Goal: Task Accomplishment & Management: Complete application form

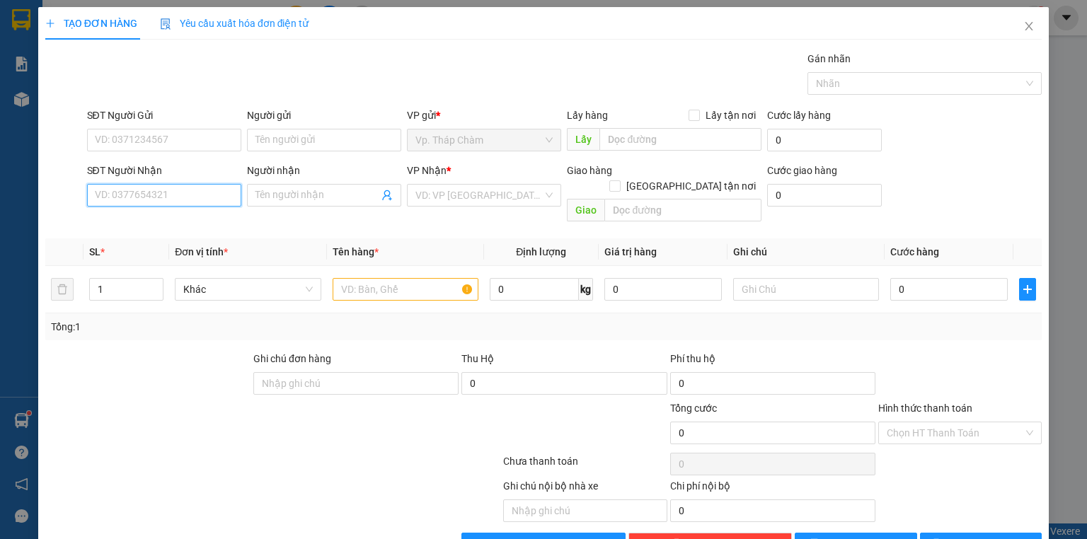
click at [202, 198] on input "SĐT Người Nhận" at bounding box center [164, 195] width 154 height 23
click at [207, 216] on div "0386768734 - [PERSON_NAME]" at bounding box center [164, 223] width 139 height 16
type input "0386768734"
type input "THẠCH"
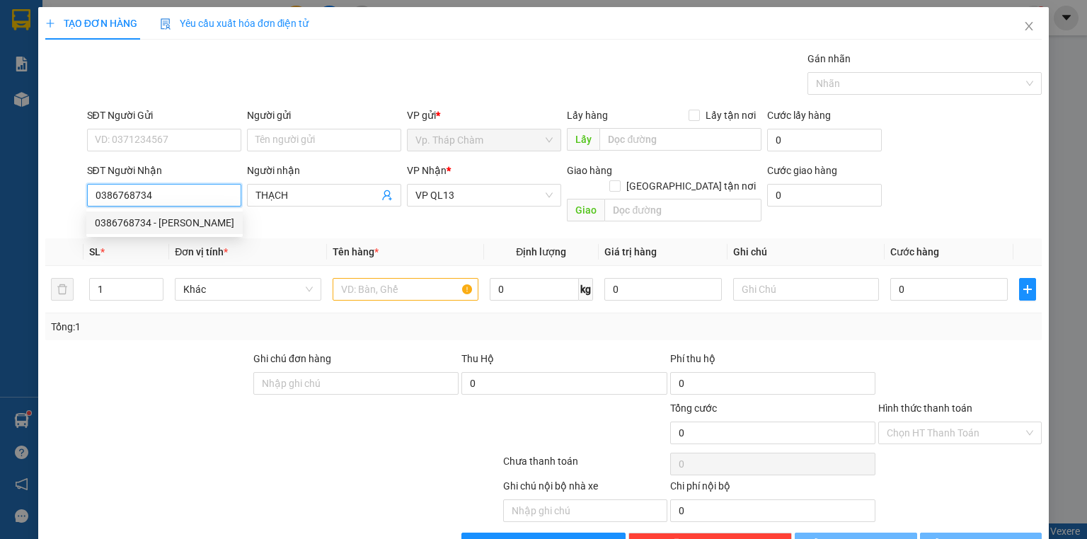
type input "50.000"
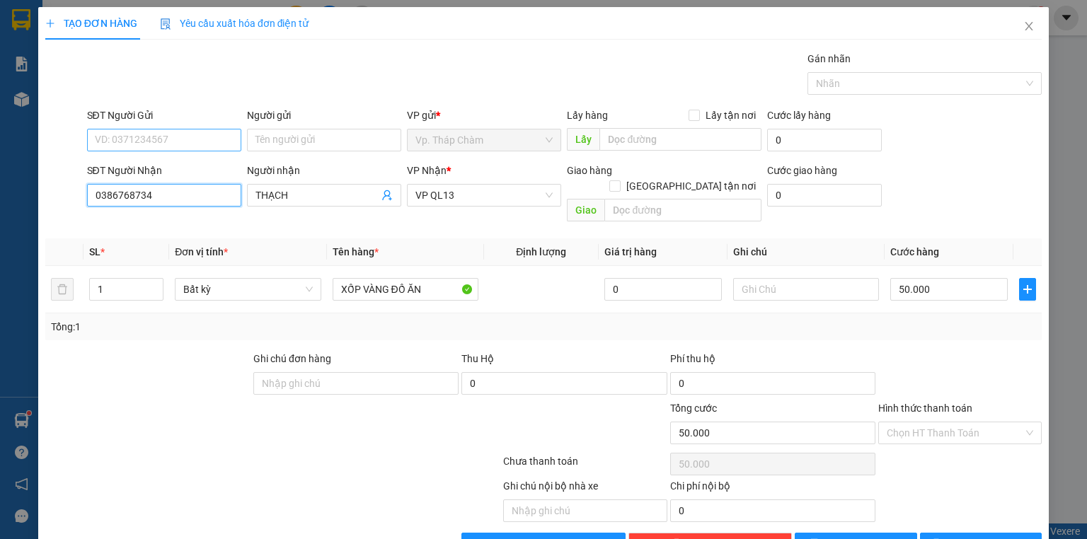
type input "0386768734"
click at [203, 137] on input "SĐT Người Gửi" at bounding box center [164, 140] width 154 height 23
click at [191, 164] on div "0369339834 - [PERSON_NAME]" at bounding box center [164, 168] width 139 height 16
type input "0369339834"
type input "[PERSON_NAME]"
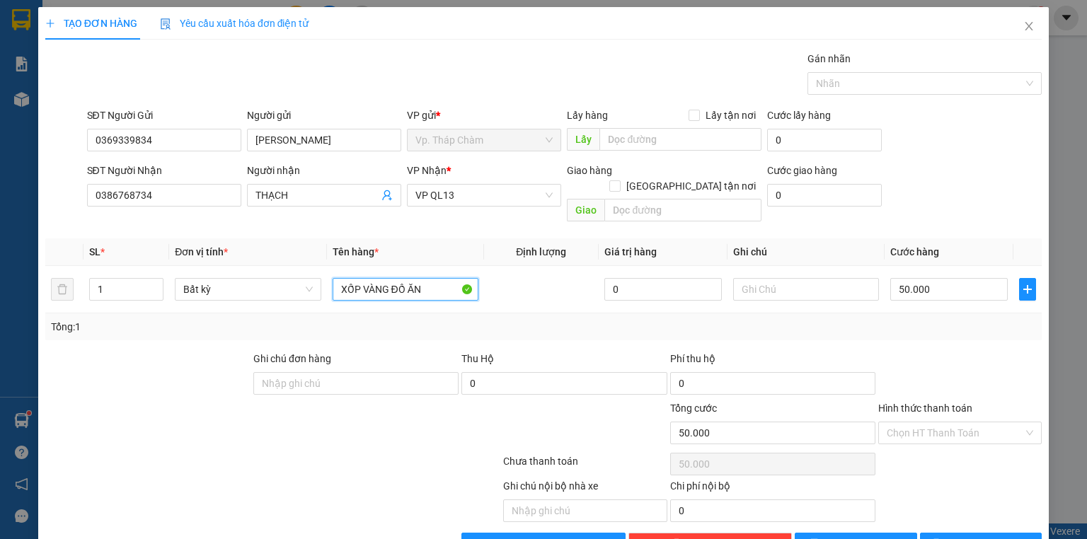
drag, startPoint x: 383, startPoint y: 277, endPoint x: 315, endPoint y: 297, distance: 71.4
click at [315, 297] on div "SL * Đơn vị tính * Tên hàng * Định lượng Giá trị hàng Ghi chú Cước hàng 1 Bất k…" at bounding box center [543, 289] width 996 height 102
drag, startPoint x: 345, startPoint y: 275, endPoint x: 291, endPoint y: 277, distance: 53.8
click at [296, 279] on tr "1 Bất kỳ RTH GIẤY ĐỒ ĂN 0 50.000" at bounding box center [543, 289] width 996 height 47
type input "TH GIẤY ĐỒ ĂN"
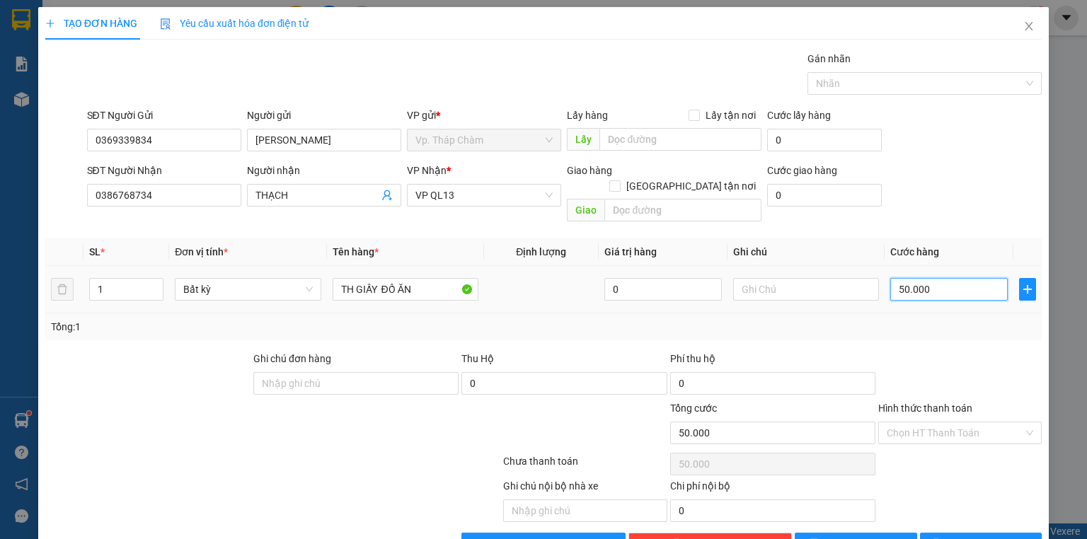
click at [937, 280] on input "50.000" at bounding box center [948, 289] width 117 height 23
type input "6"
type input "60"
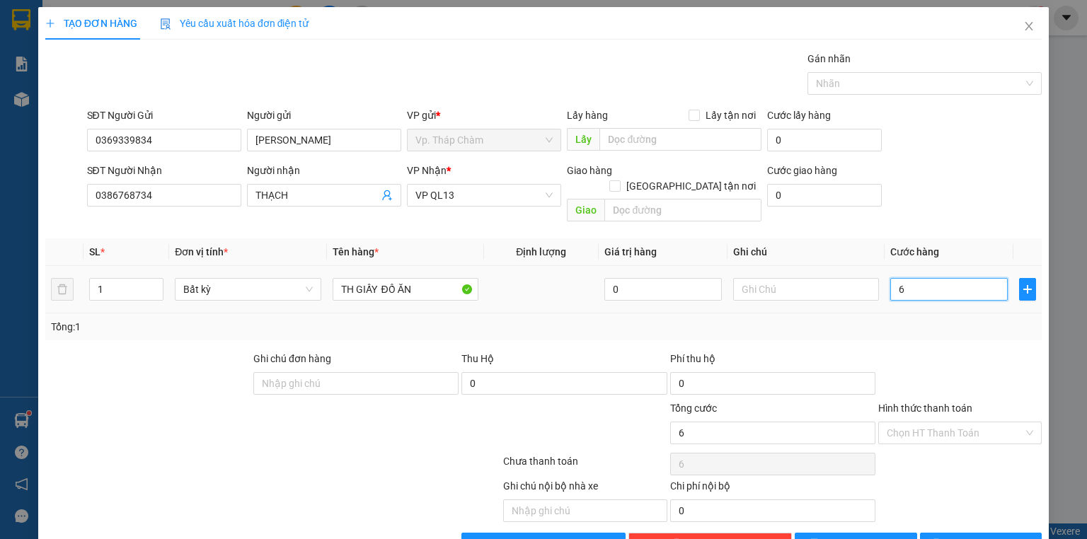
type input "60"
type input "60.000"
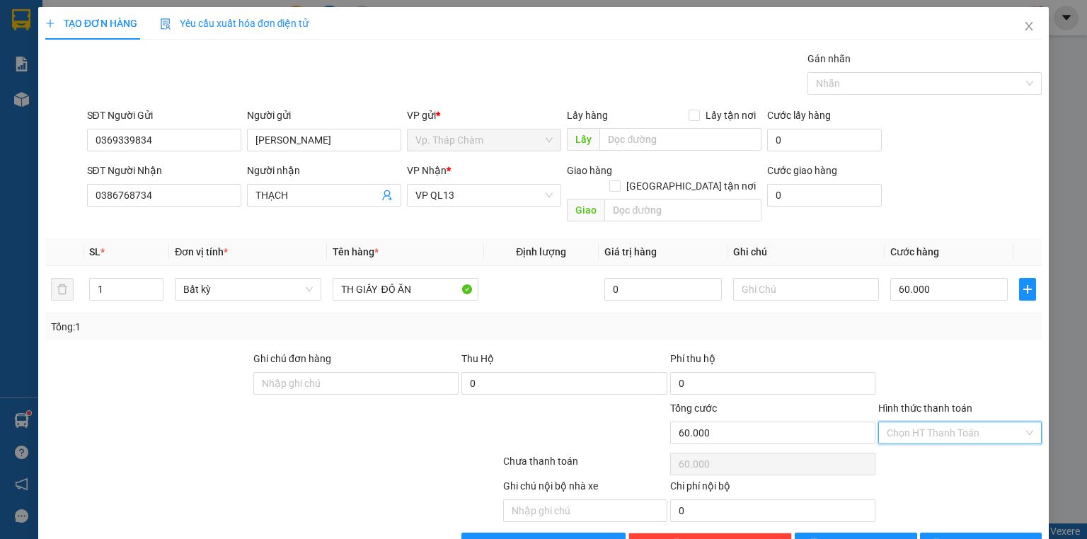
click at [955, 422] on input "Hình thức thanh toán" at bounding box center [955, 432] width 137 height 21
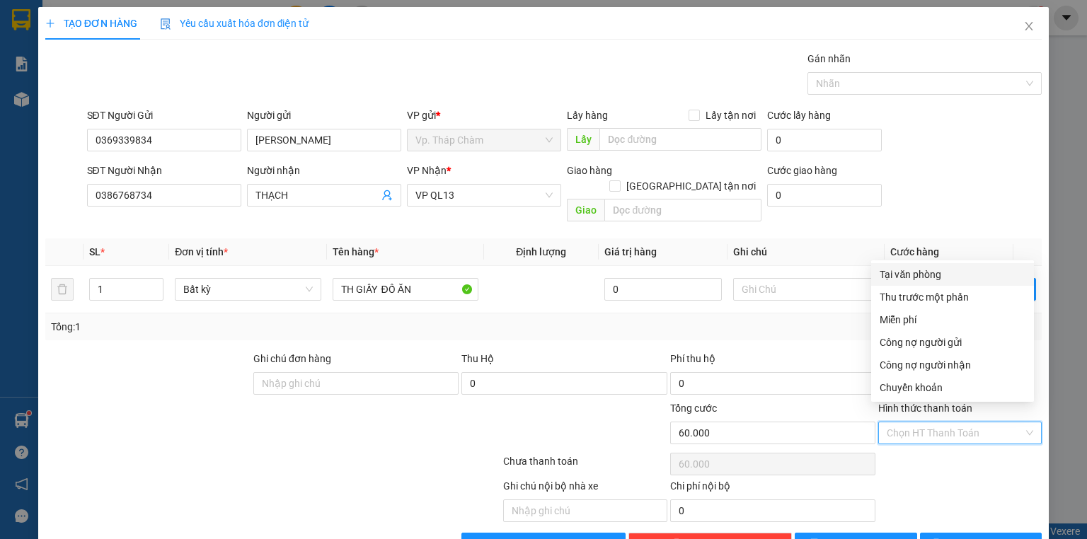
click at [937, 283] on div "Tại văn phòng" at bounding box center [952, 274] width 163 height 23
type input "0"
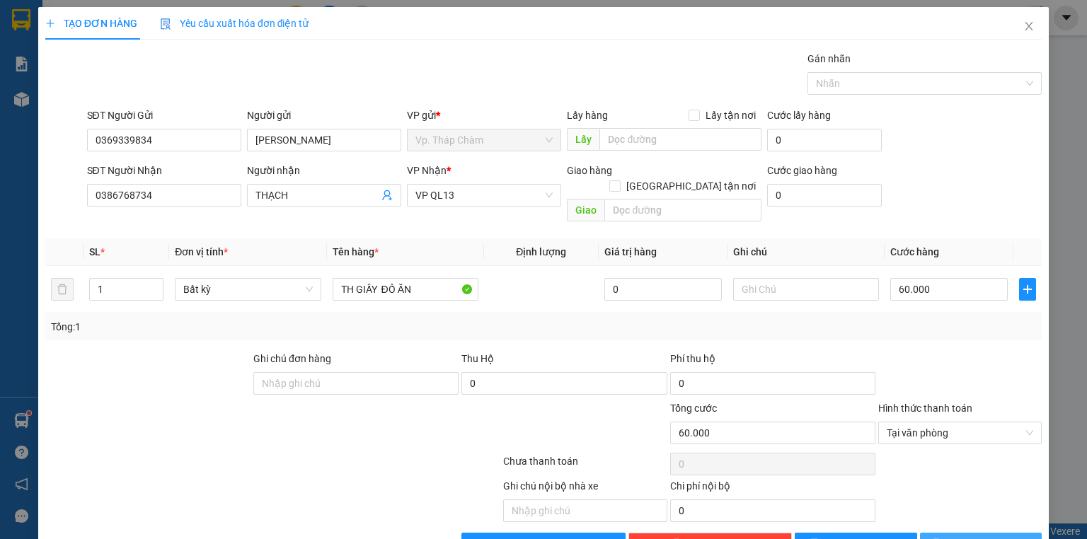
click at [941, 538] on icon "printer" at bounding box center [936, 543] width 10 height 10
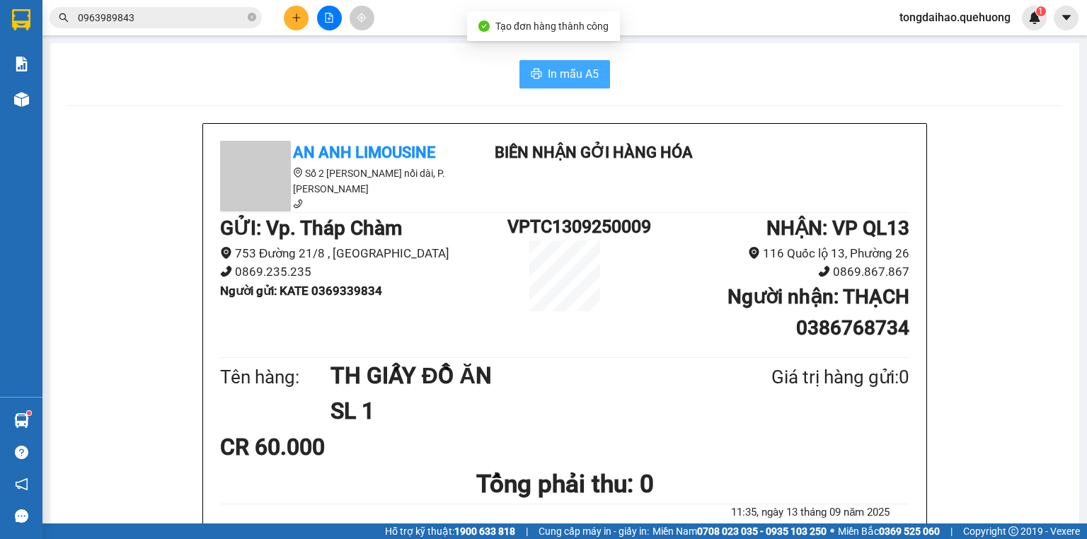
click at [548, 68] on span "In mẫu A5" at bounding box center [573, 74] width 51 height 18
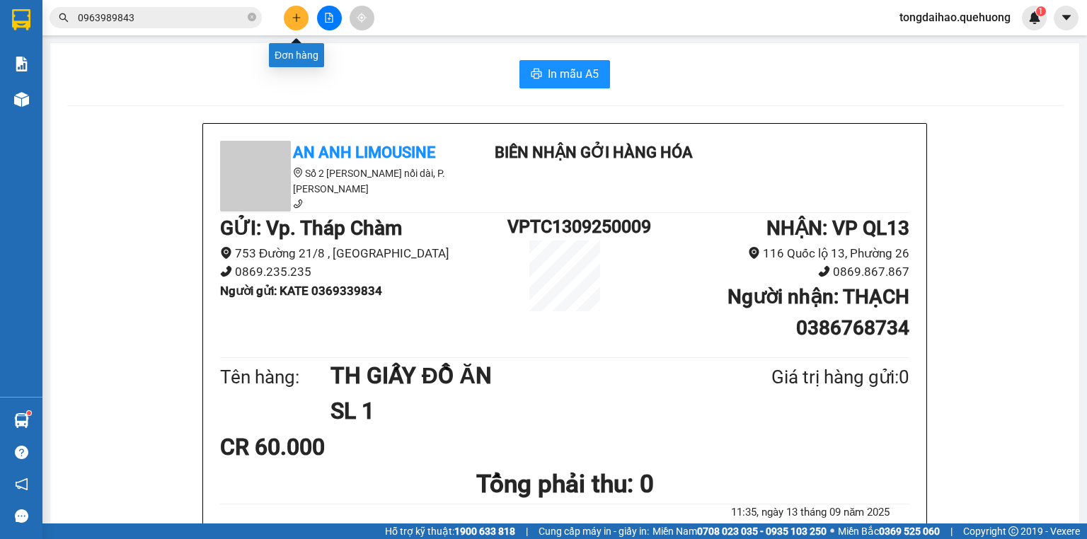
click at [304, 20] on button at bounding box center [296, 18] width 25 height 25
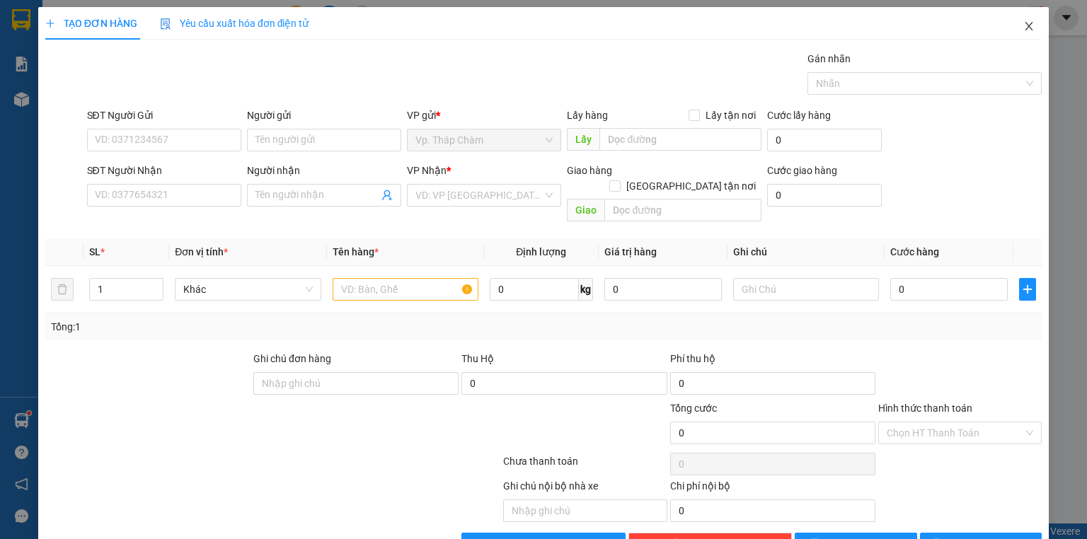
click at [1024, 25] on icon "close" at bounding box center [1028, 26] width 11 height 11
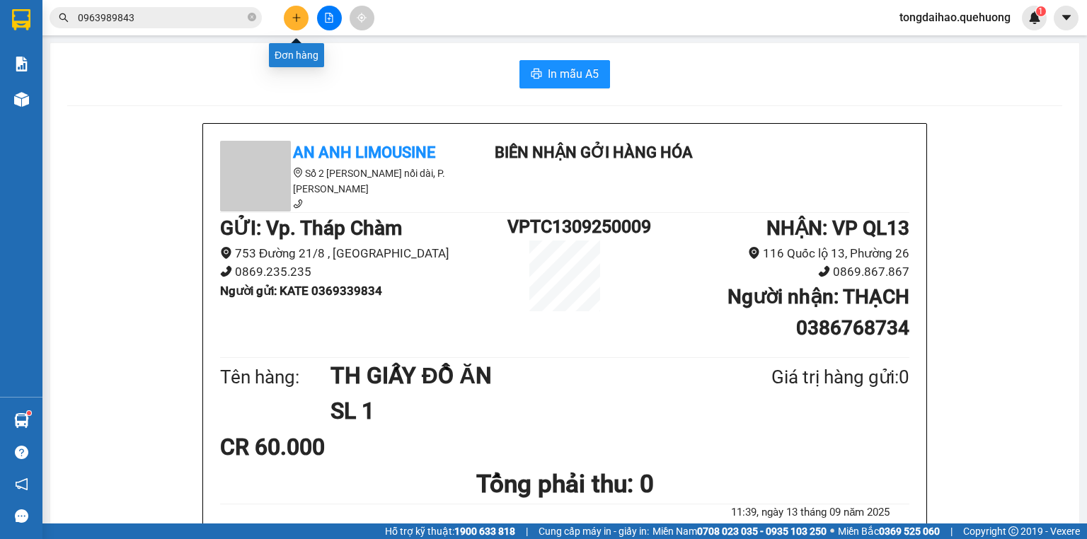
click at [300, 17] on icon "plus" at bounding box center [296, 18] width 10 height 10
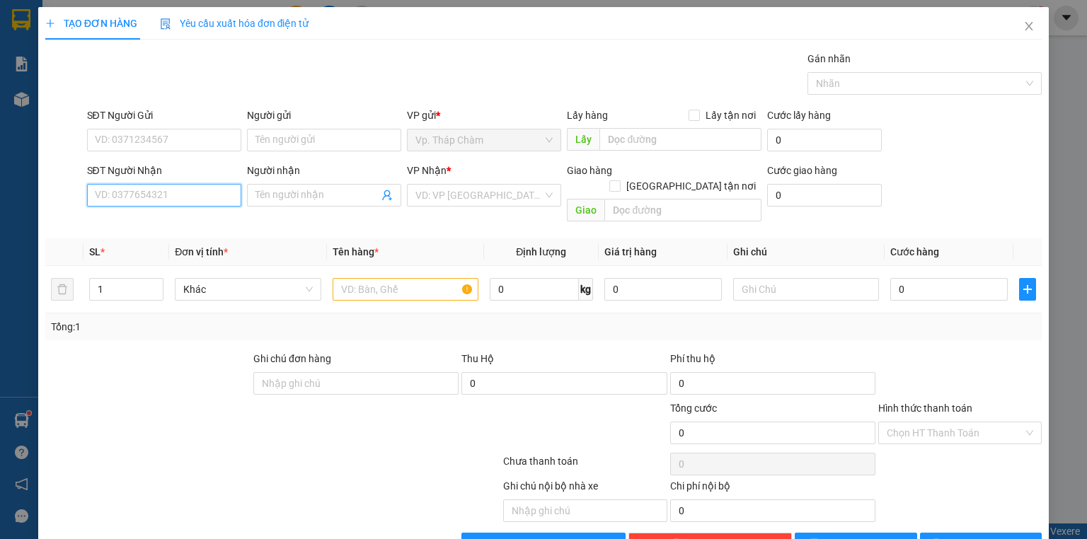
click at [163, 192] on input "SĐT Người Nhận" at bounding box center [164, 195] width 154 height 23
type input "0334025019"
click at [302, 193] on input "Người nhận" at bounding box center [316, 195] width 123 height 16
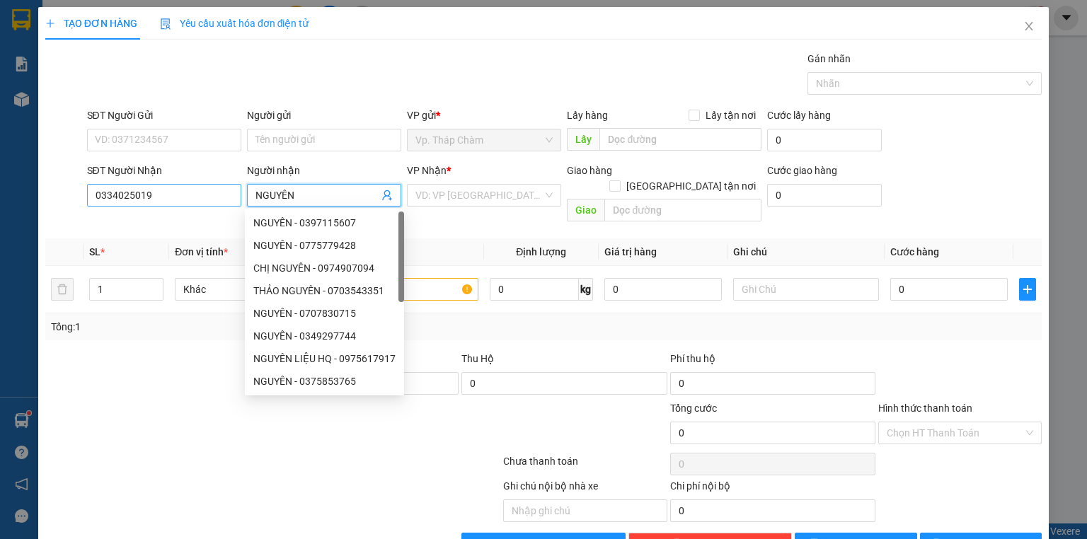
type input "NGUYÊN"
click at [173, 203] on input "0334025019" at bounding box center [164, 195] width 154 height 23
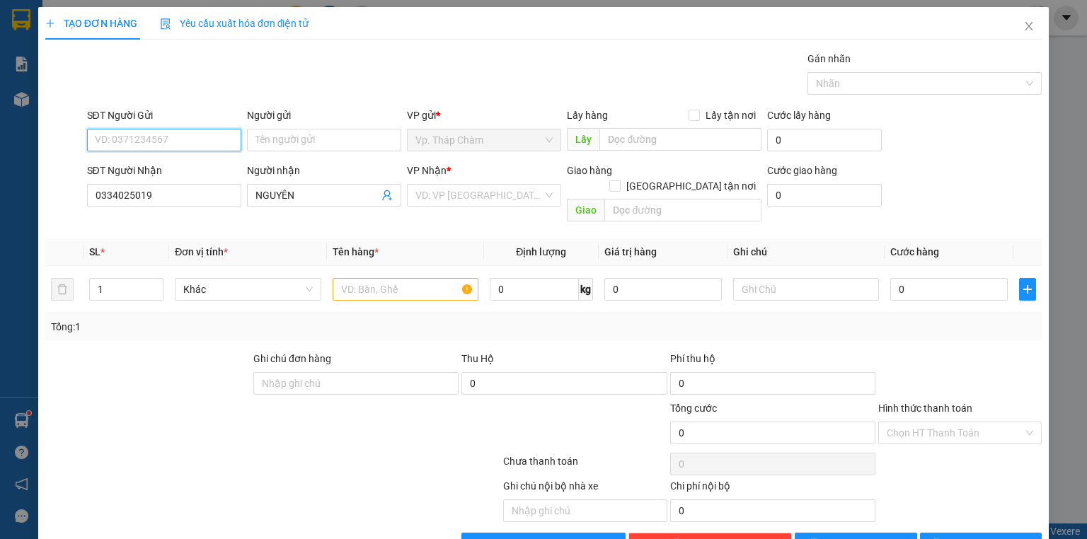
drag, startPoint x: 150, startPoint y: 125, endPoint x: 132, endPoint y: 139, distance: 23.6
click at [132, 139] on input "SĐT Người Gửi" at bounding box center [164, 140] width 154 height 23
paste input "0334025019"
type input "0334025019"
click at [260, 142] on input "Người gửi" at bounding box center [324, 140] width 154 height 23
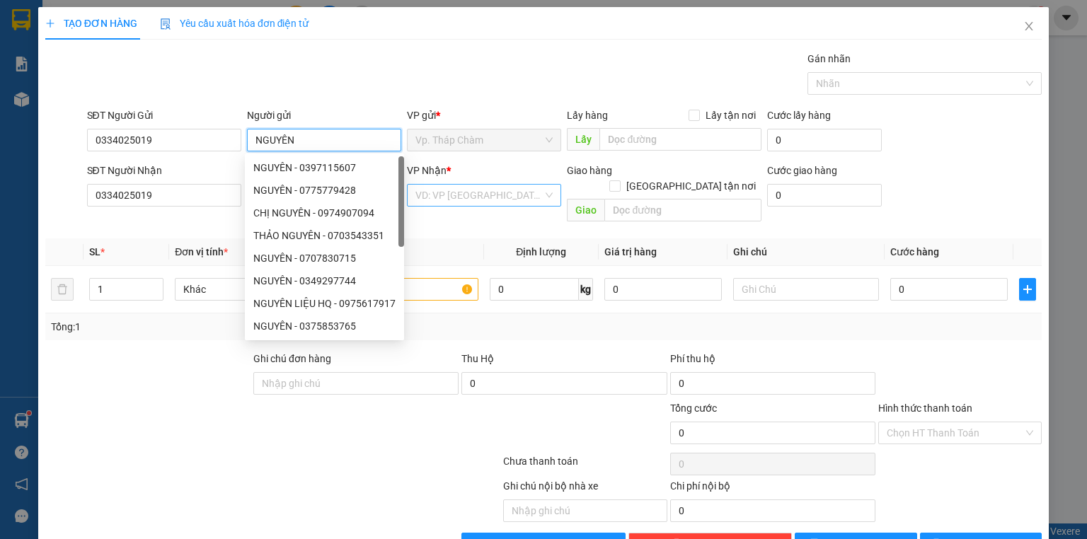
type input "NGUYÊN"
click at [475, 196] on input "search" at bounding box center [478, 195] width 127 height 21
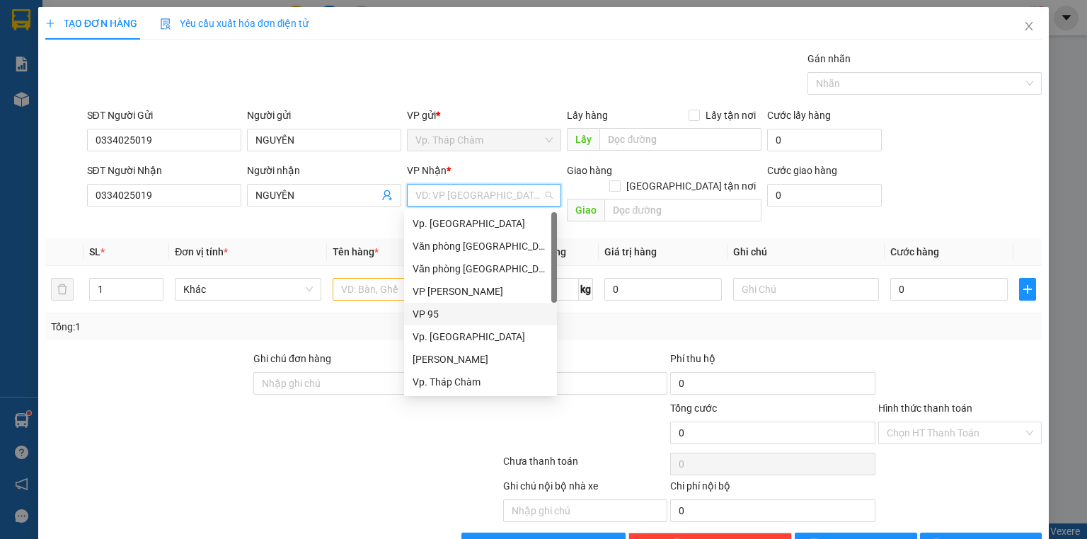
click at [454, 316] on div "VP 95" at bounding box center [480, 314] width 136 height 16
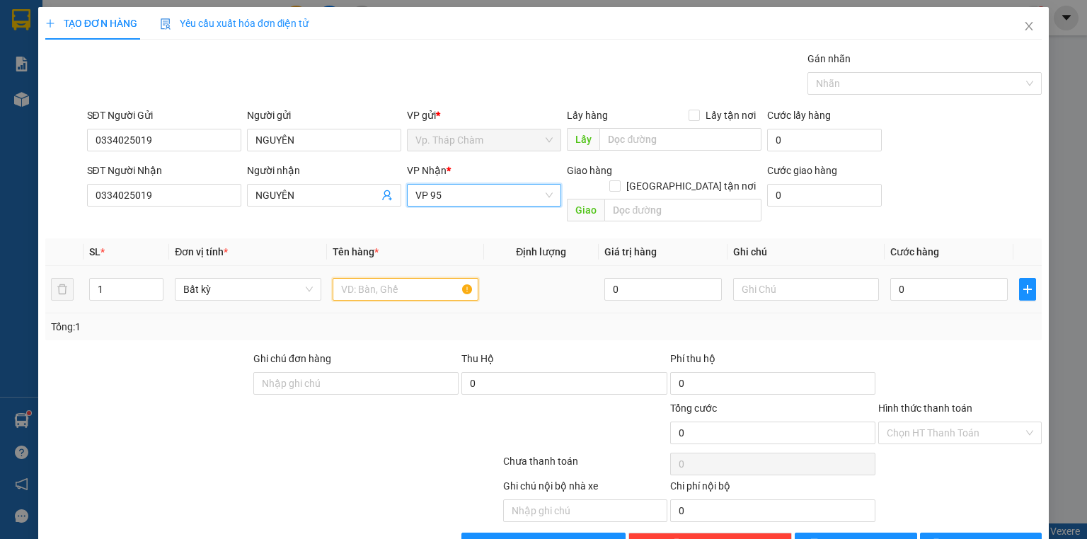
click at [415, 278] on input "text" at bounding box center [406, 289] width 146 height 23
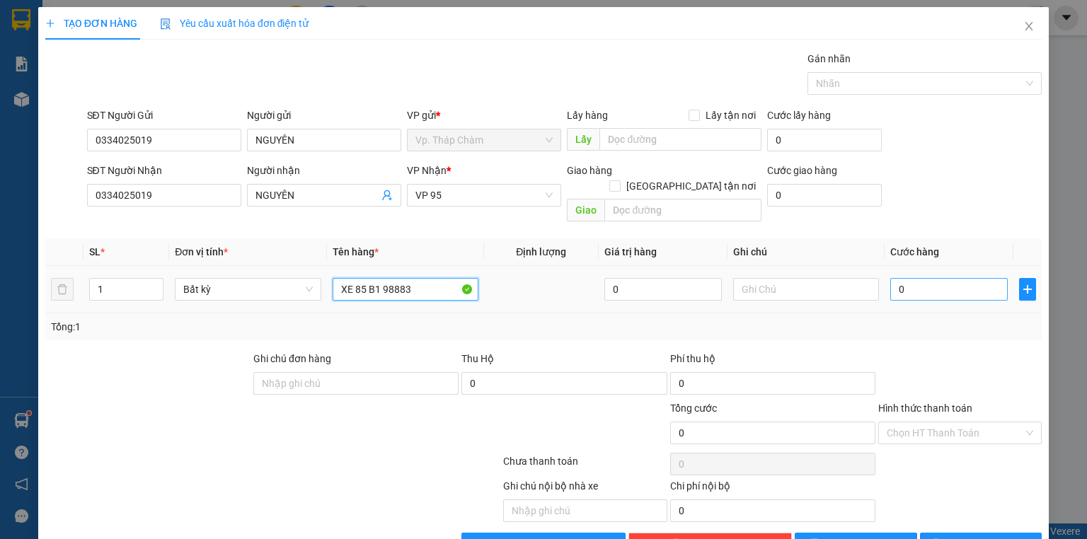
type input "XE 85 B1 98883"
click at [931, 278] on input "0" at bounding box center [948, 289] width 117 height 23
type input "3"
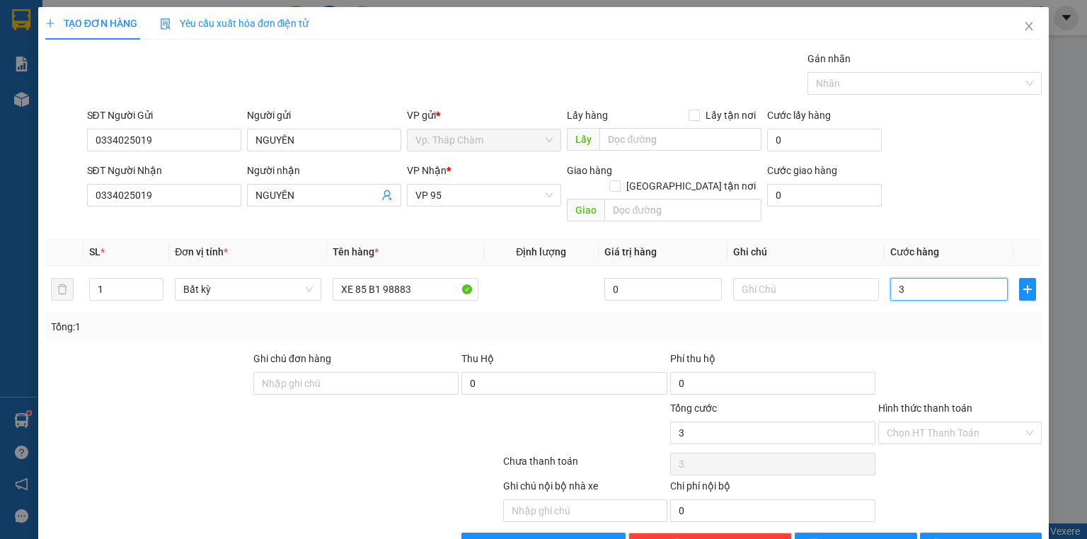
type input "35"
type input "350"
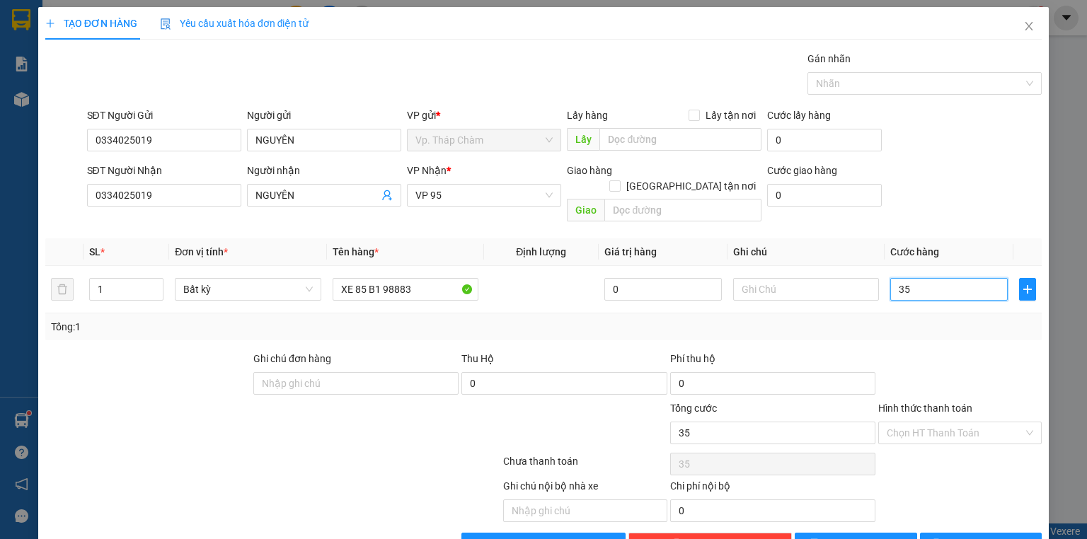
type input "350"
type input "350.000"
click at [929, 422] on input "Hình thức thanh toán" at bounding box center [955, 432] width 137 height 21
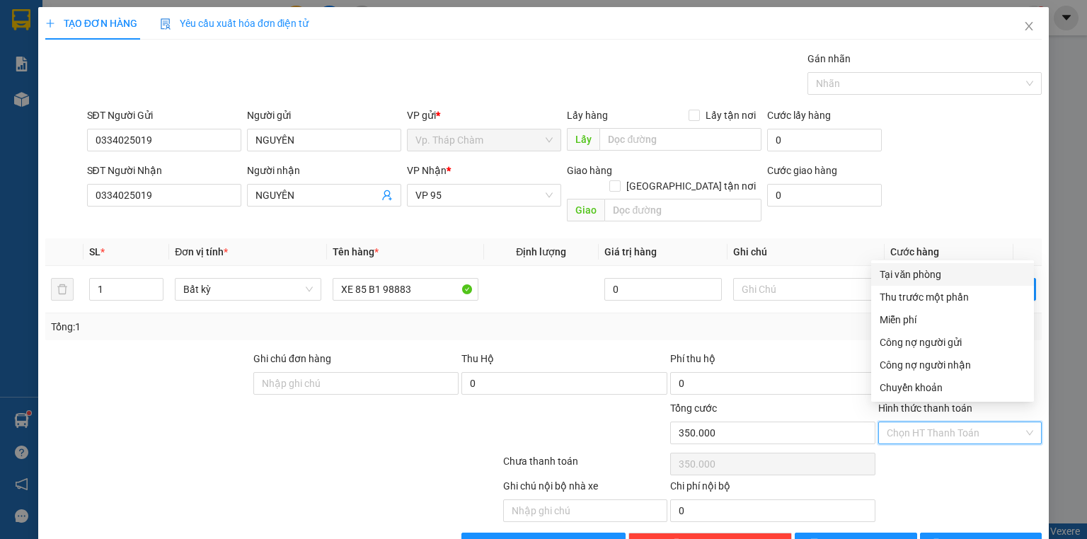
click at [940, 279] on div "Tại văn phòng" at bounding box center [952, 275] width 146 height 16
type input "0"
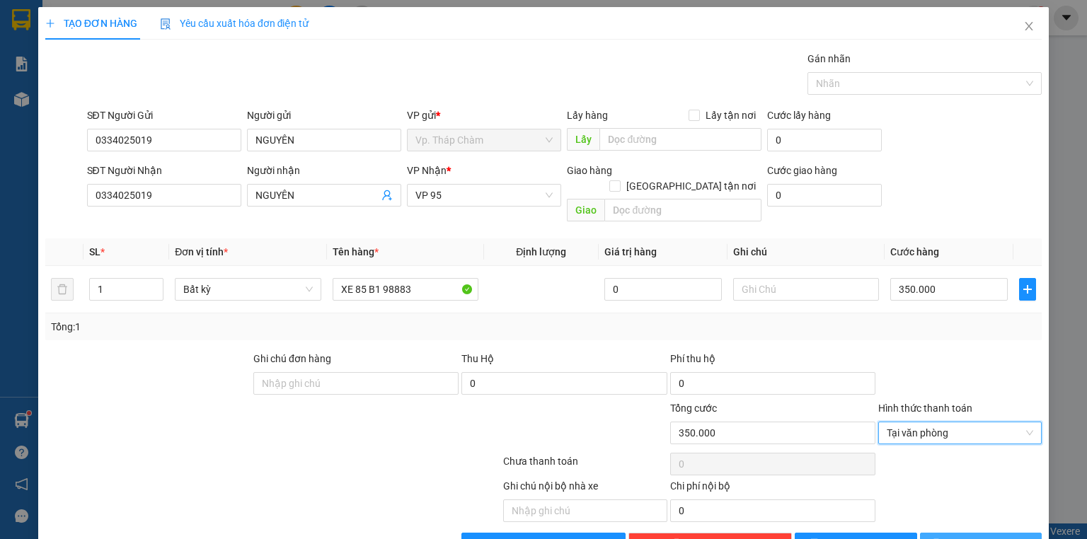
click at [941, 538] on icon "printer" at bounding box center [936, 543] width 10 height 10
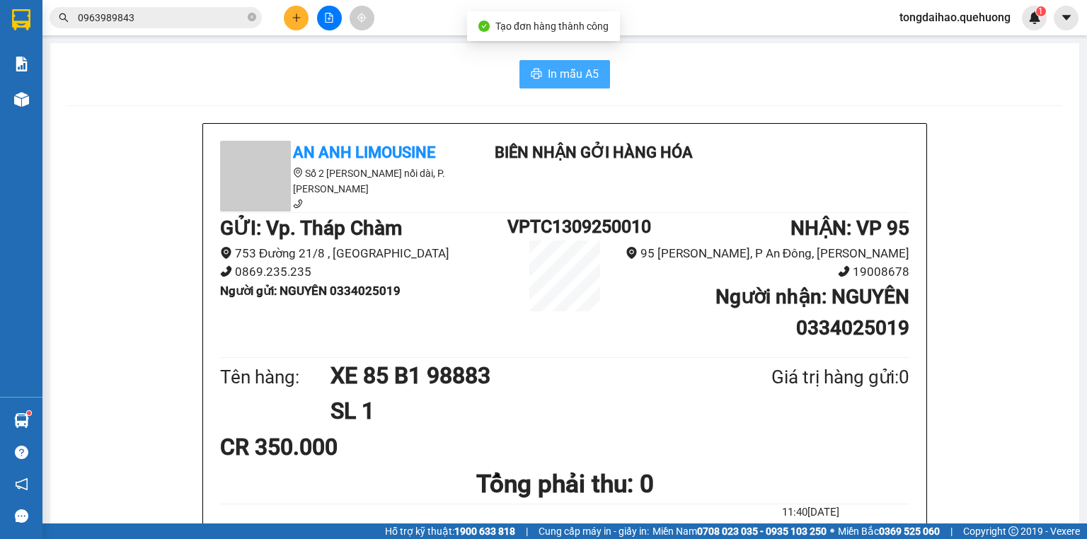
click at [582, 71] on span "In mẫu A5" at bounding box center [573, 74] width 51 height 18
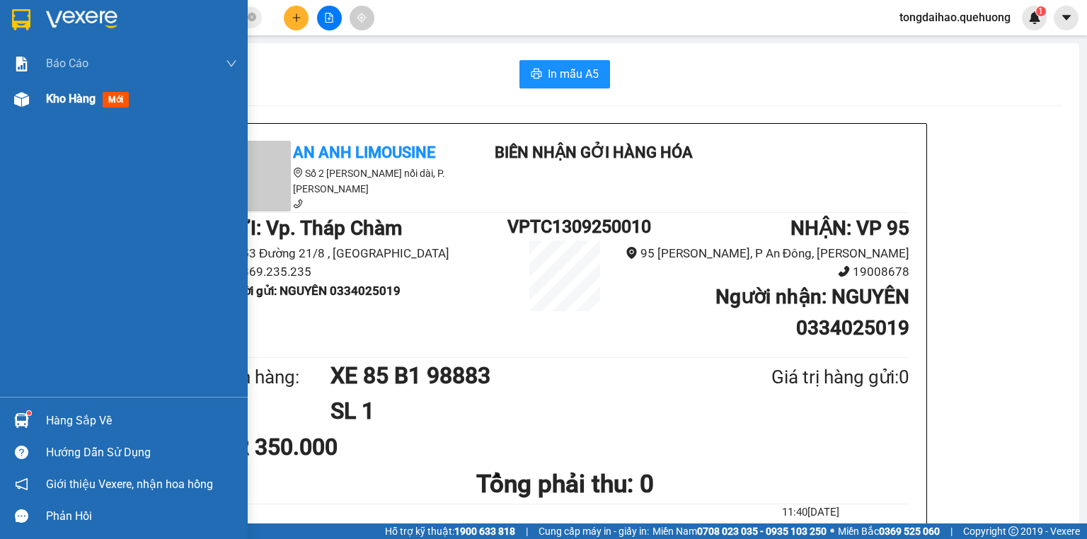
click at [62, 103] on span "Kho hàng" at bounding box center [71, 98] width 50 height 13
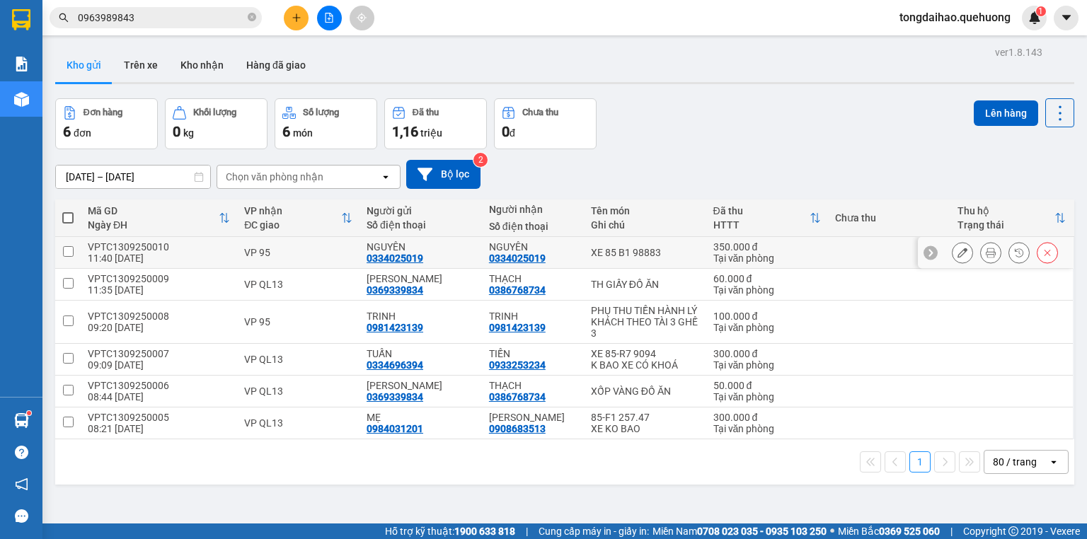
click at [957, 252] on icon at bounding box center [962, 253] width 10 height 10
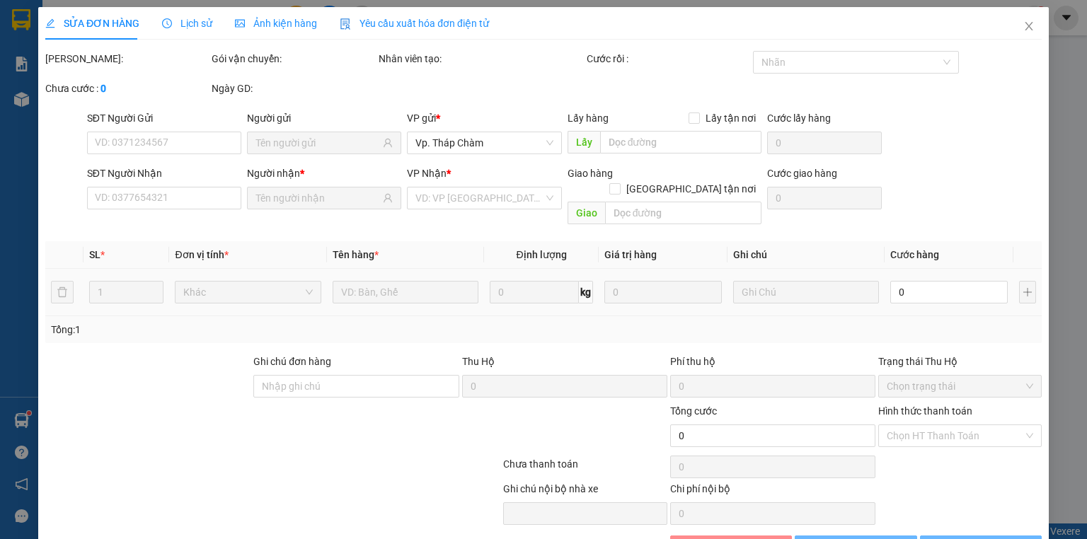
type input "0334025019"
type input "350.000"
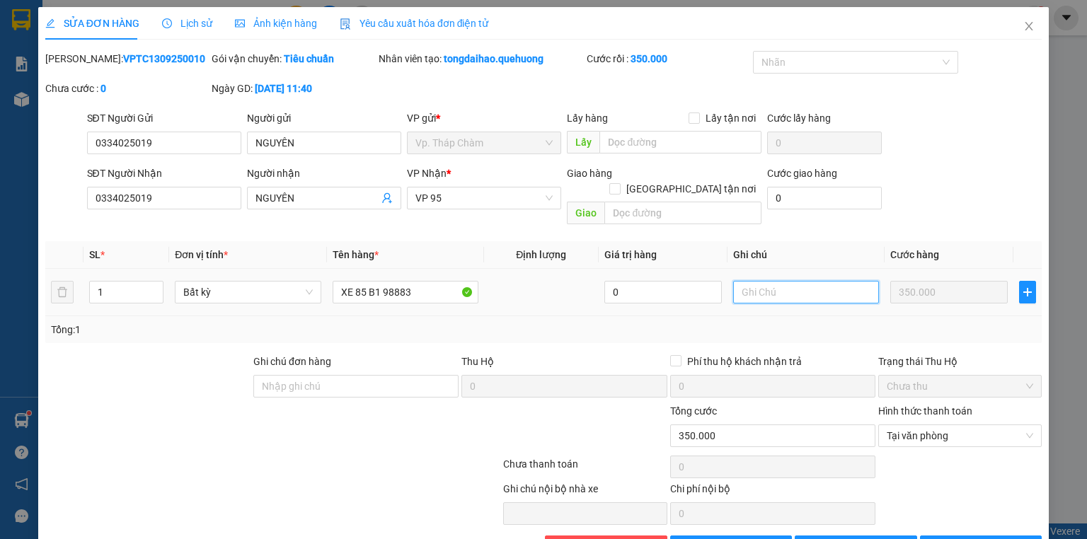
click at [809, 281] on input "text" at bounding box center [806, 292] width 146 height 23
type input "BAO XE K KHOÁ"
click at [937, 536] on button "[PERSON_NAME] và In" at bounding box center [981, 547] width 122 height 23
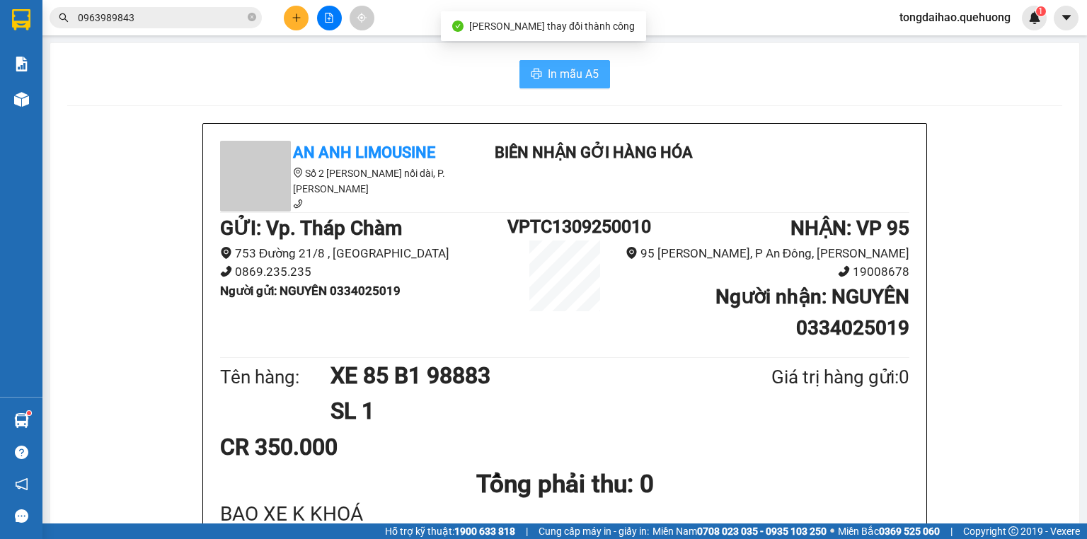
click at [555, 86] on button "In mẫu A5" at bounding box center [564, 74] width 91 height 28
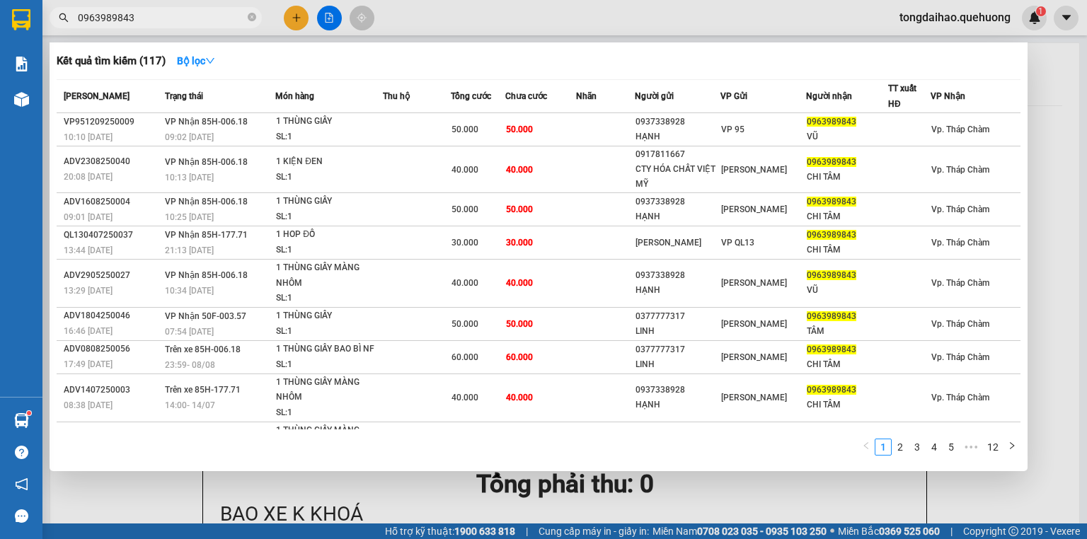
drag, startPoint x: 242, startPoint y: 13, endPoint x: 42, endPoint y: 1, distance: 199.9
click at [50, 8] on div "0963989843" at bounding box center [138, 17] width 276 height 21
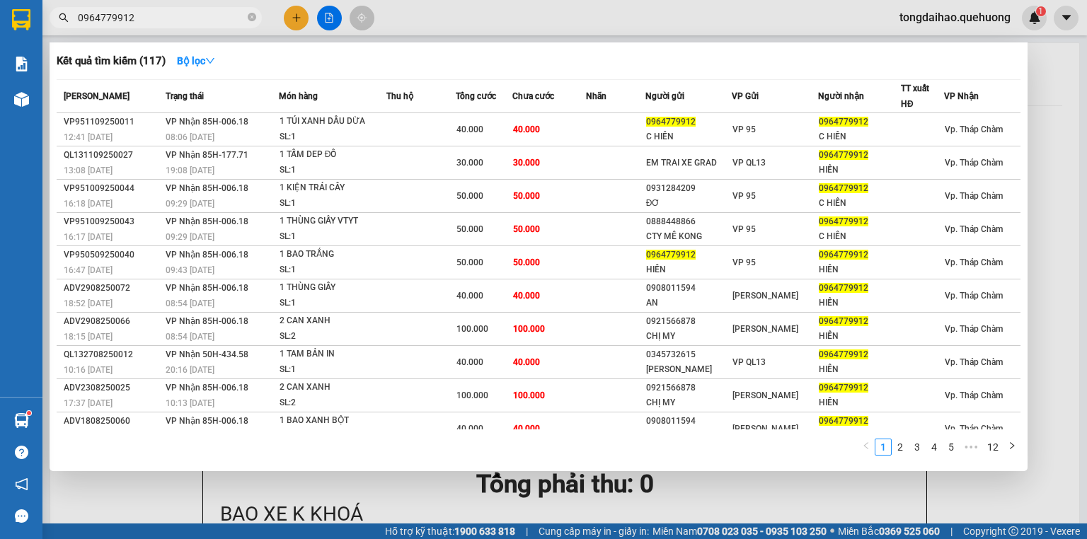
type input "0964779912"
drag, startPoint x: 151, startPoint y: 479, endPoint x: 156, endPoint y: 439, distance: 40.6
click at [151, 472] on div at bounding box center [543, 269] width 1087 height 539
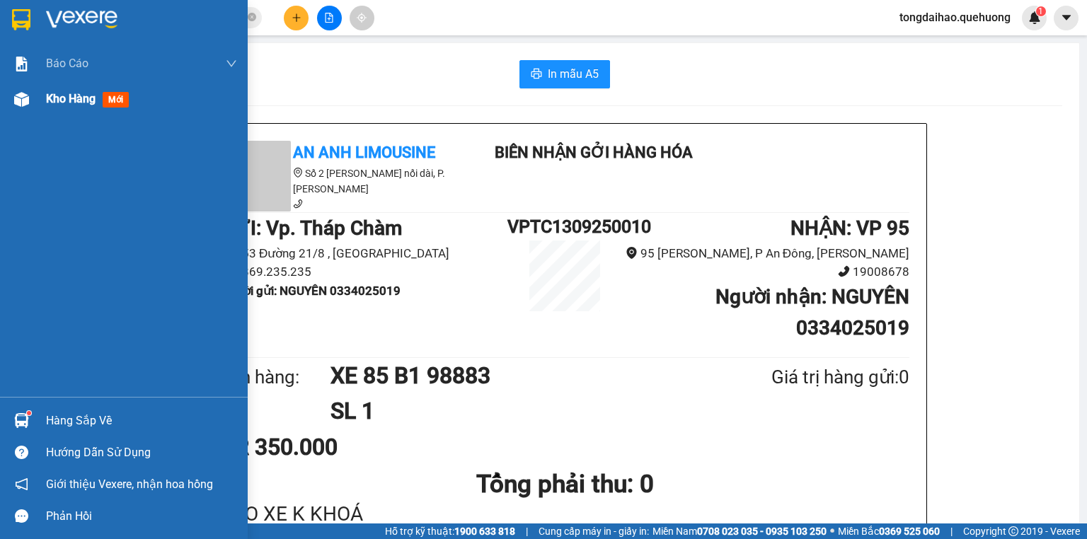
click at [79, 102] on span "Kho hàng" at bounding box center [71, 98] width 50 height 13
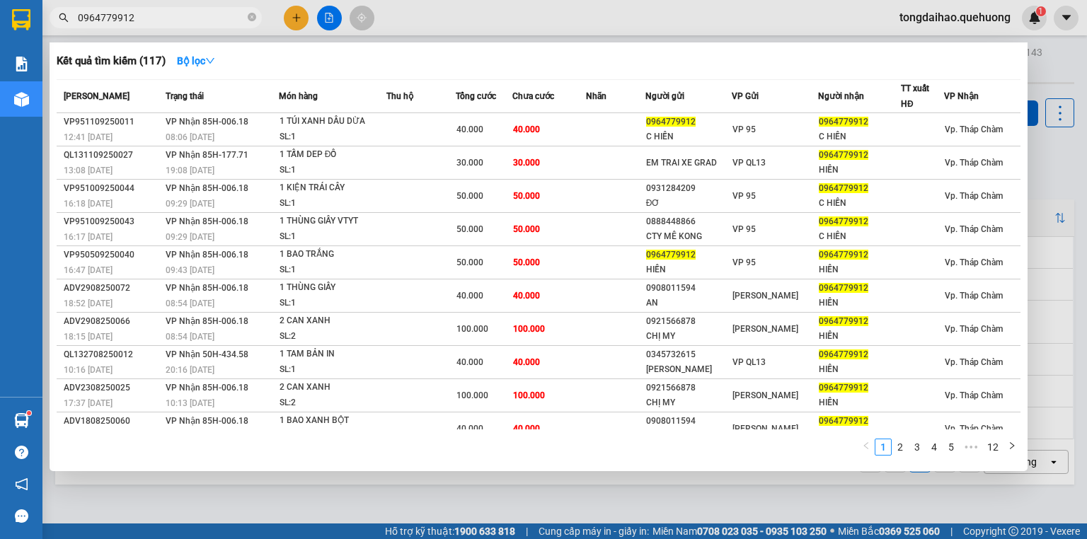
click at [224, 14] on input "0964779912" at bounding box center [161, 18] width 167 height 16
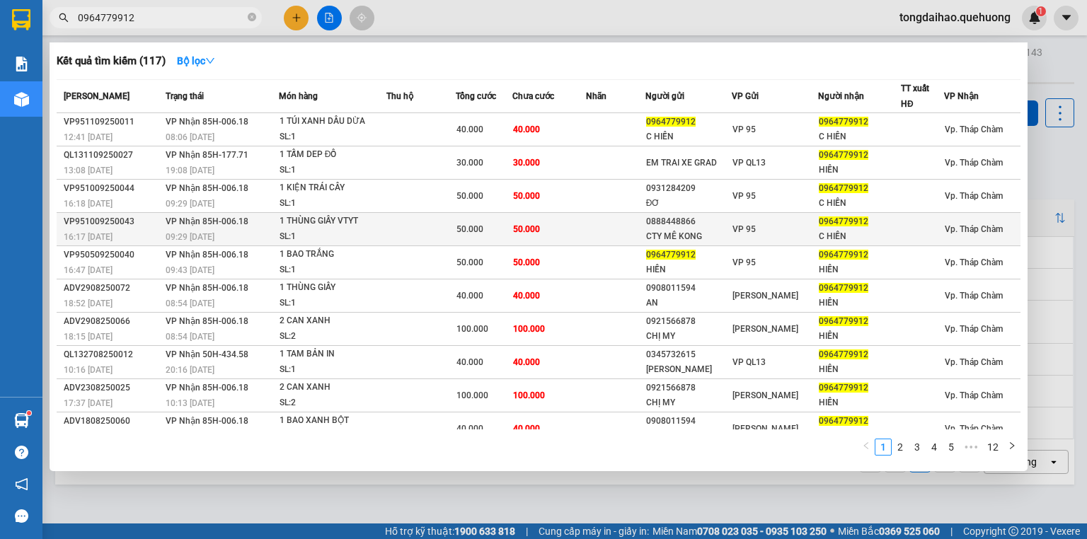
scroll to position [11, 0]
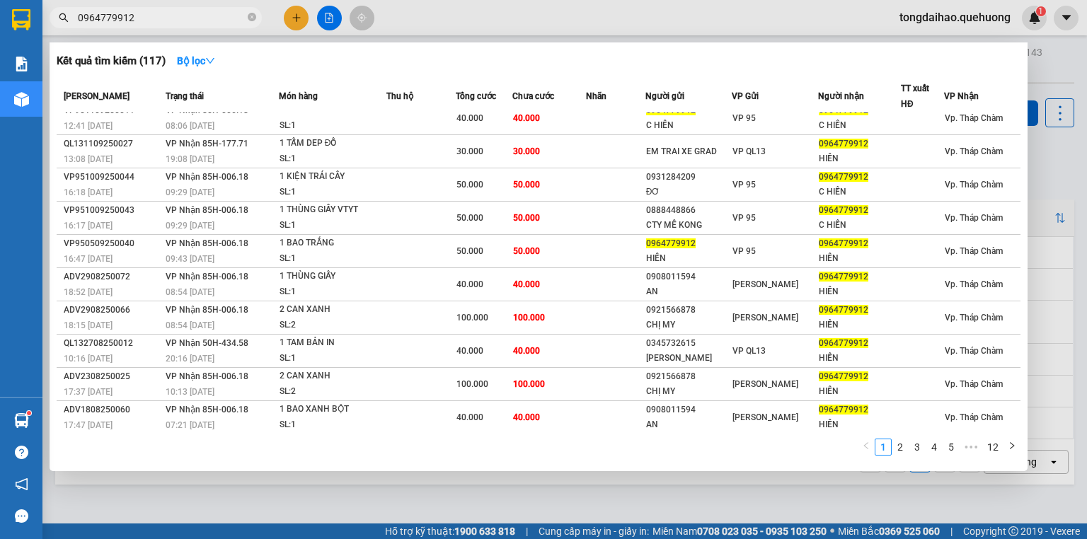
drag, startPoint x: 1046, startPoint y: 178, endPoint x: 918, endPoint y: 246, distance: 145.0
click at [1046, 178] on div at bounding box center [543, 269] width 1087 height 539
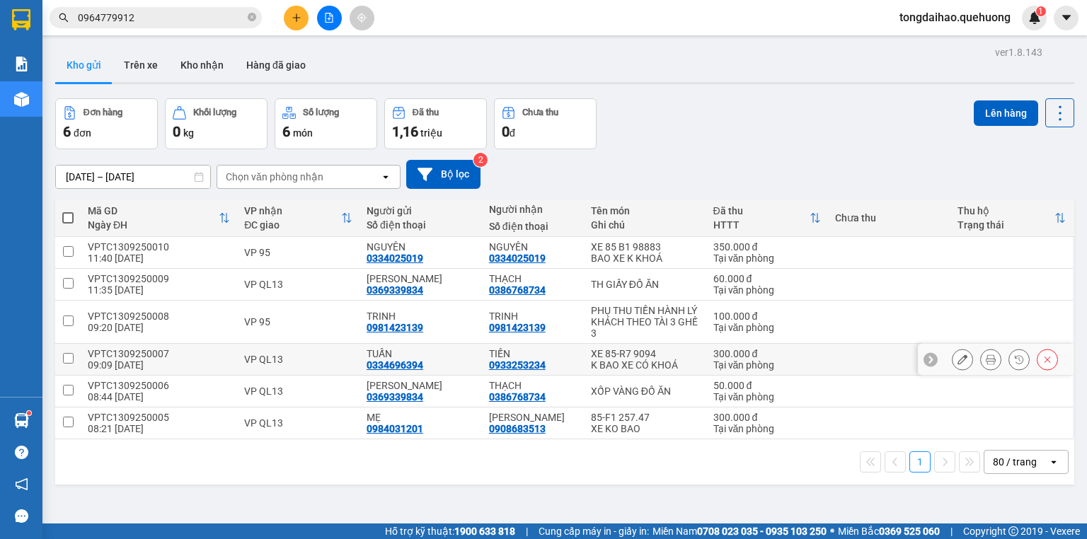
scroll to position [57, 0]
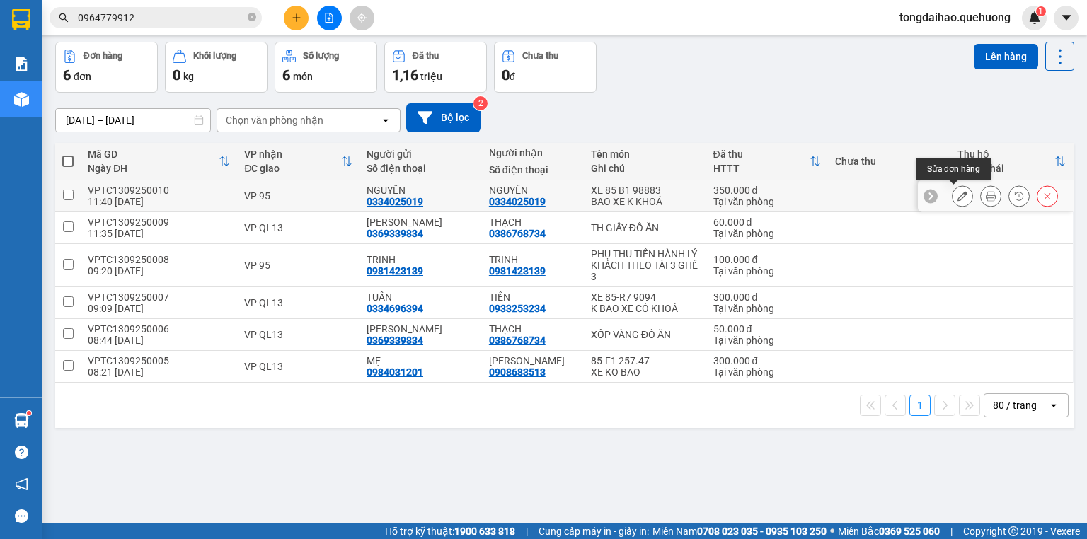
click at [957, 195] on icon at bounding box center [962, 196] width 10 height 10
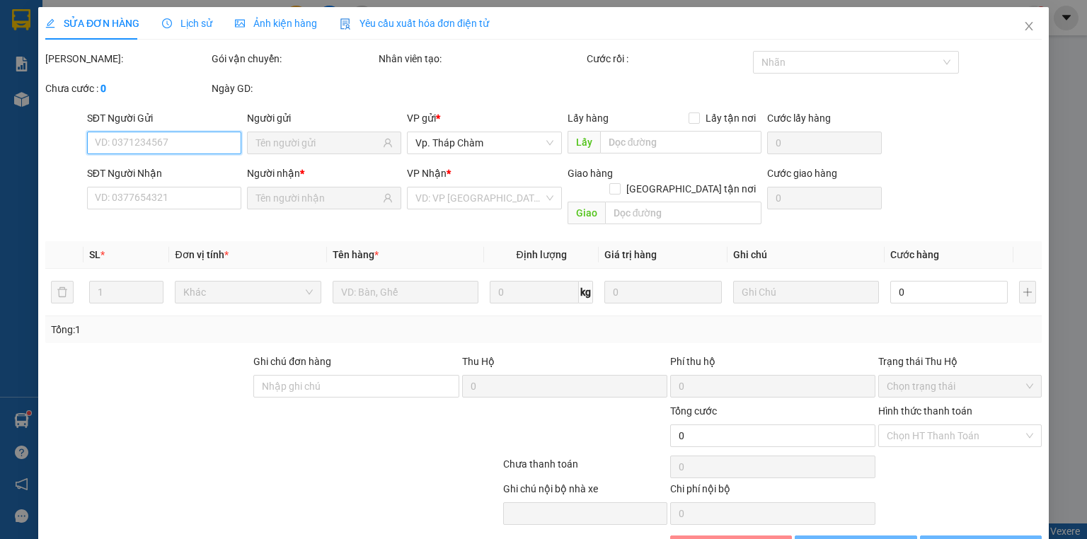
type input "0334025019"
type input "350.000"
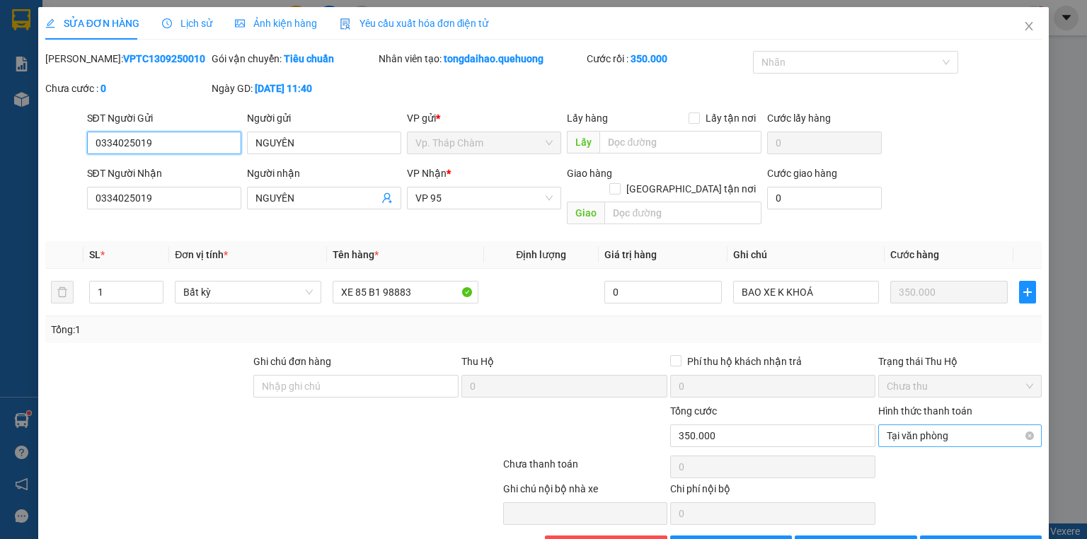
click at [903, 425] on span "Tại văn phòng" at bounding box center [960, 435] width 146 height 21
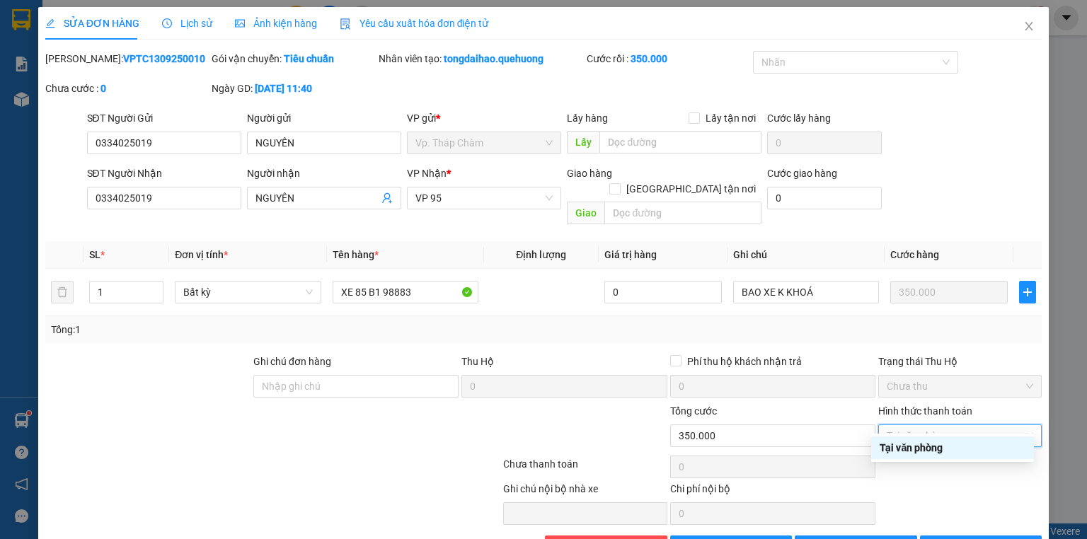
click at [900, 376] on span "Chưa thu" at bounding box center [960, 386] width 146 height 21
type input "350.000"
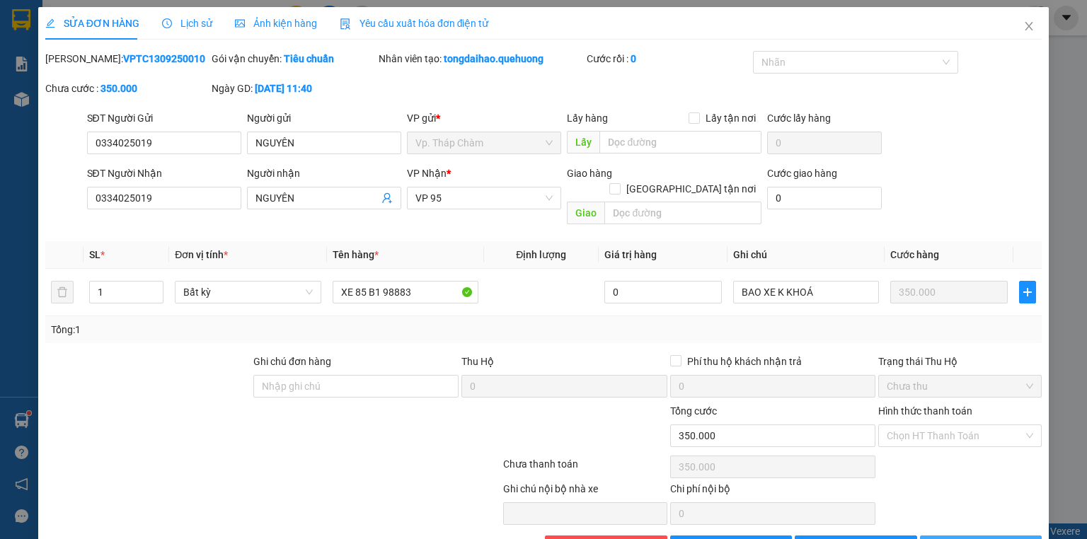
click at [942, 536] on button "[PERSON_NAME] và In" at bounding box center [981, 547] width 122 height 23
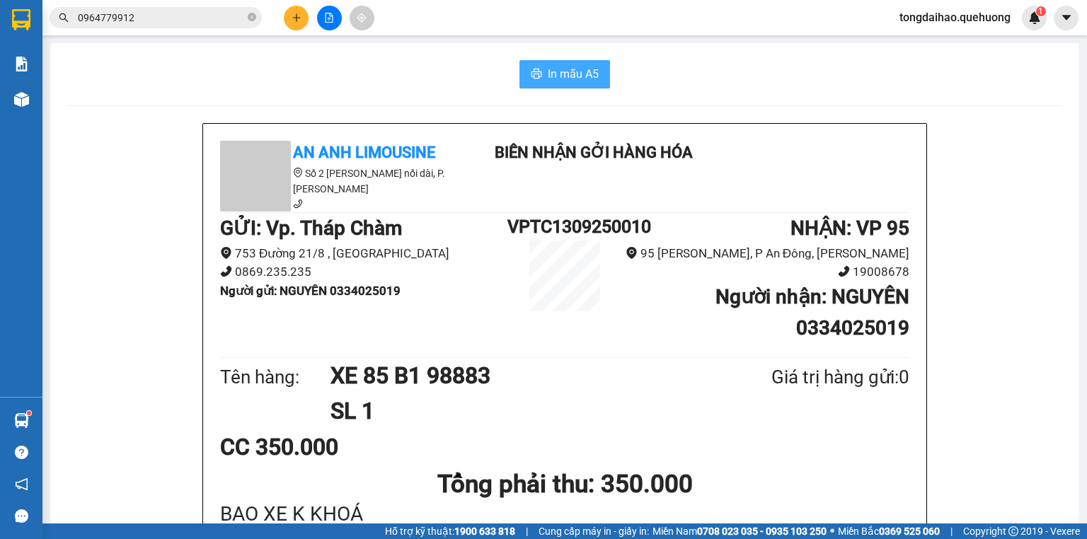
click at [552, 71] on span "In mẫu A5" at bounding box center [573, 74] width 51 height 18
click at [334, 23] on button at bounding box center [329, 18] width 25 height 25
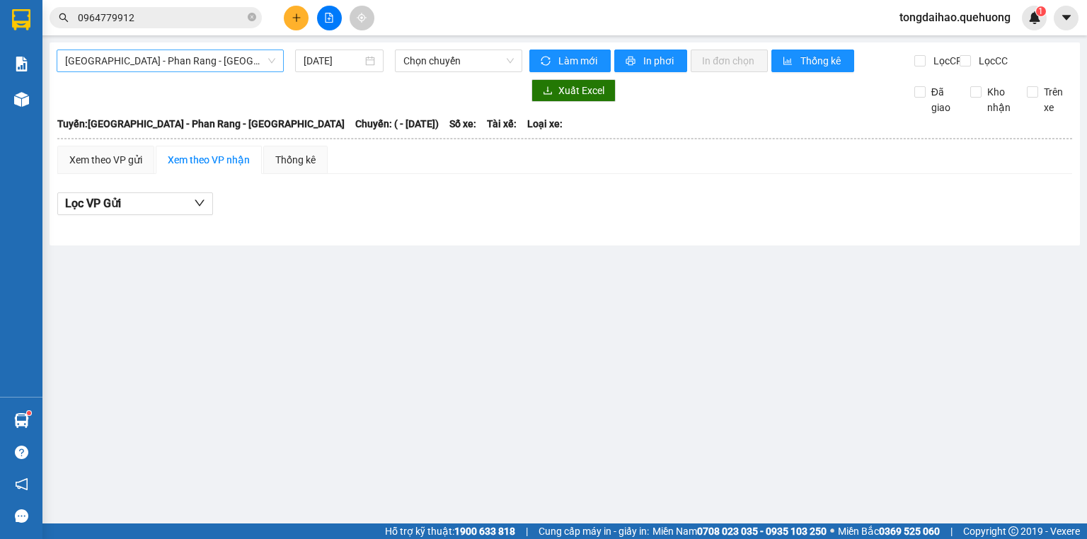
click at [255, 59] on span "[GEOGRAPHIC_DATA] - Phan Rang - [GEOGRAPHIC_DATA]" at bounding box center [170, 60] width 210 height 21
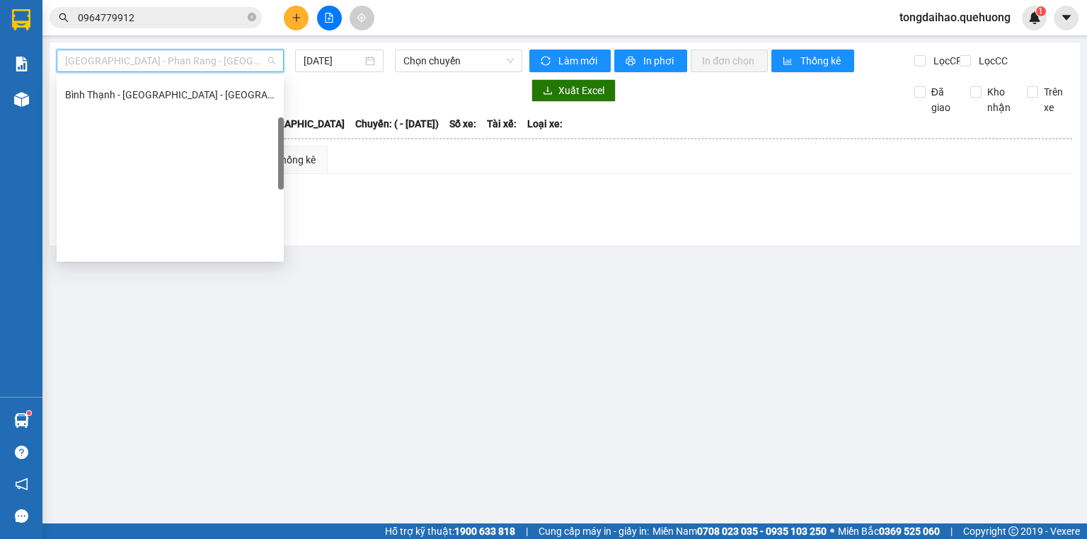
scroll to position [385, 0]
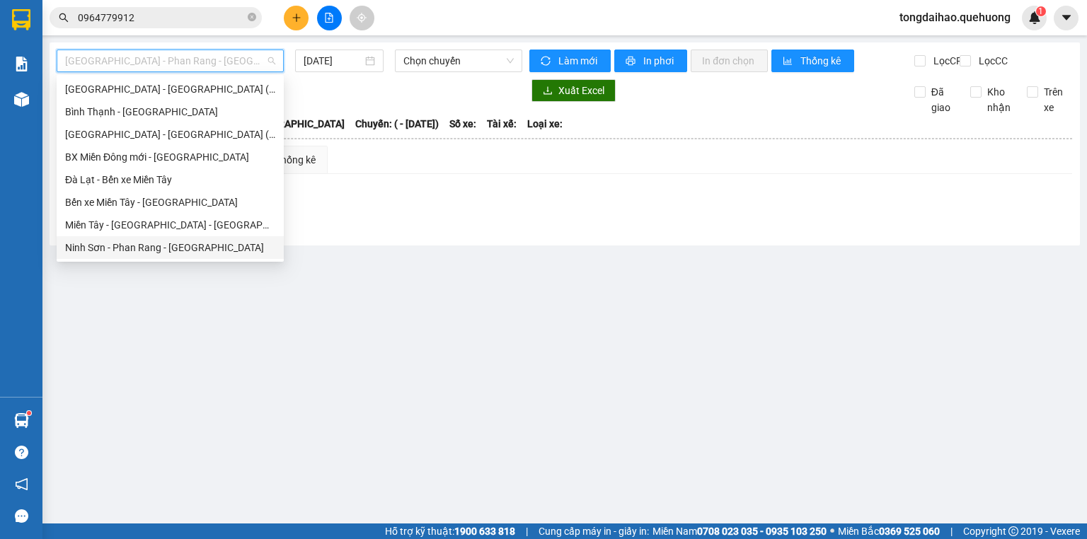
click at [114, 241] on div "Ninh Sơn - Phan Rang - [GEOGRAPHIC_DATA]" at bounding box center [170, 248] width 210 height 16
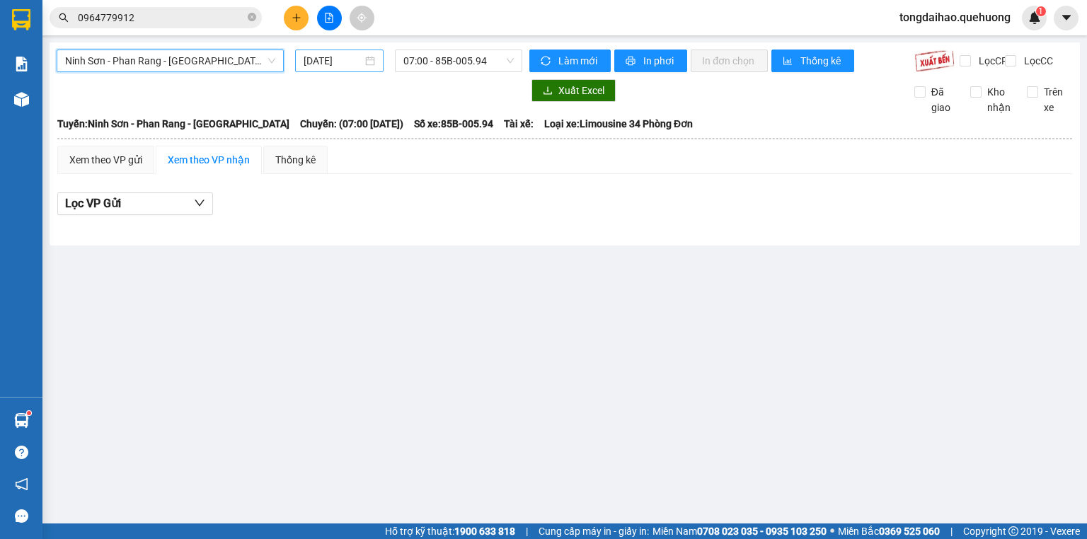
click at [320, 59] on input "[DATE]" at bounding box center [333, 61] width 58 height 16
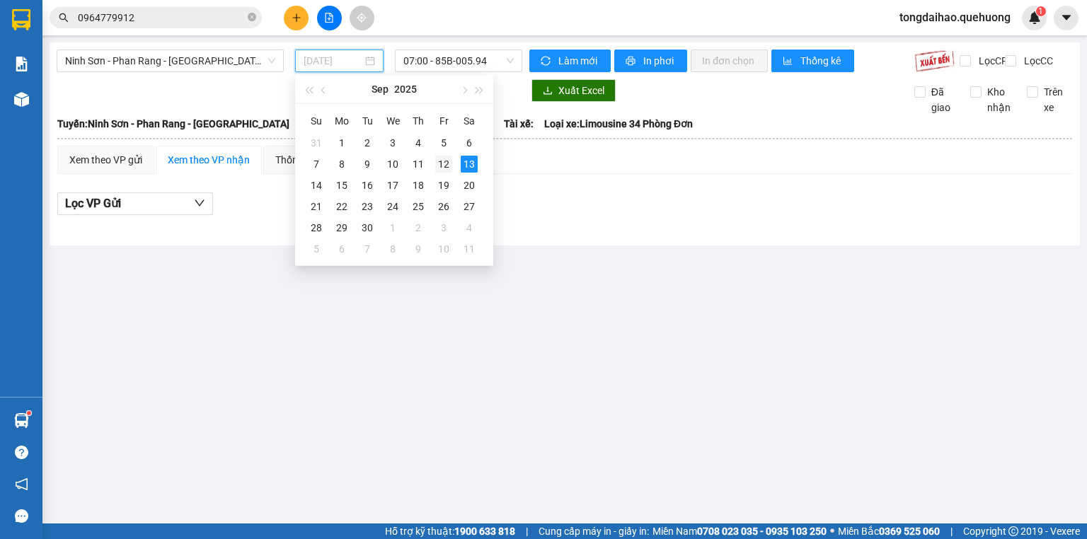
click at [440, 161] on div "12" at bounding box center [443, 164] width 17 height 17
type input "[DATE]"
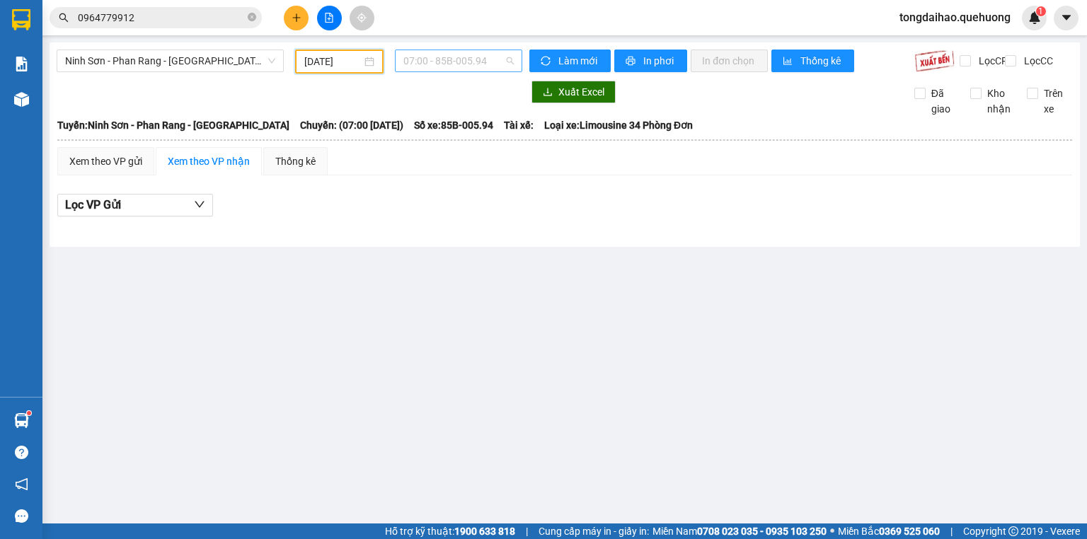
click at [461, 71] on span "07:00 - 85B-005.94" at bounding box center [458, 60] width 111 height 21
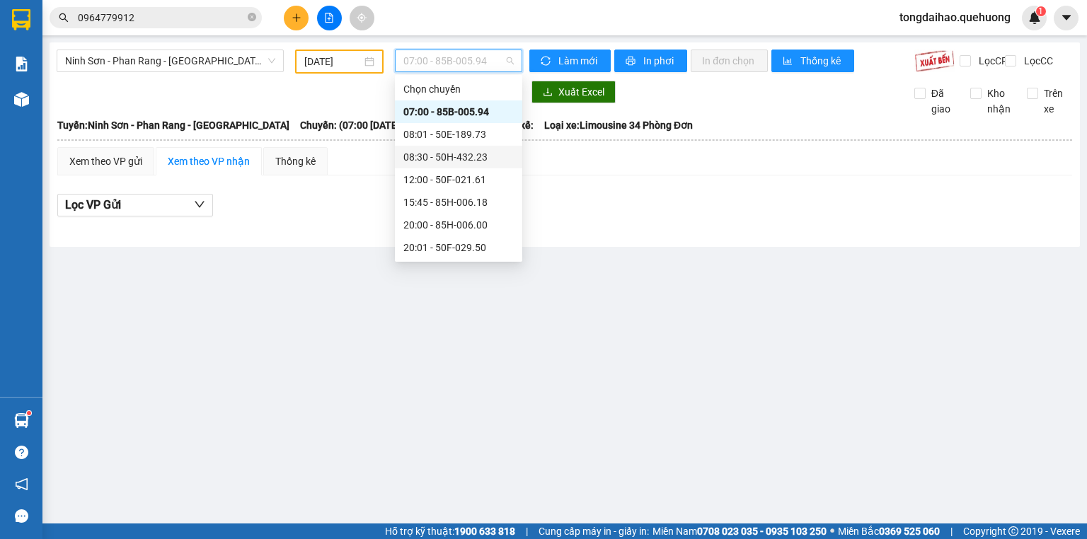
click at [447, 164] on div "08:30 - 50H-432.23" at bounding box center [458, 157] width 127 height 23
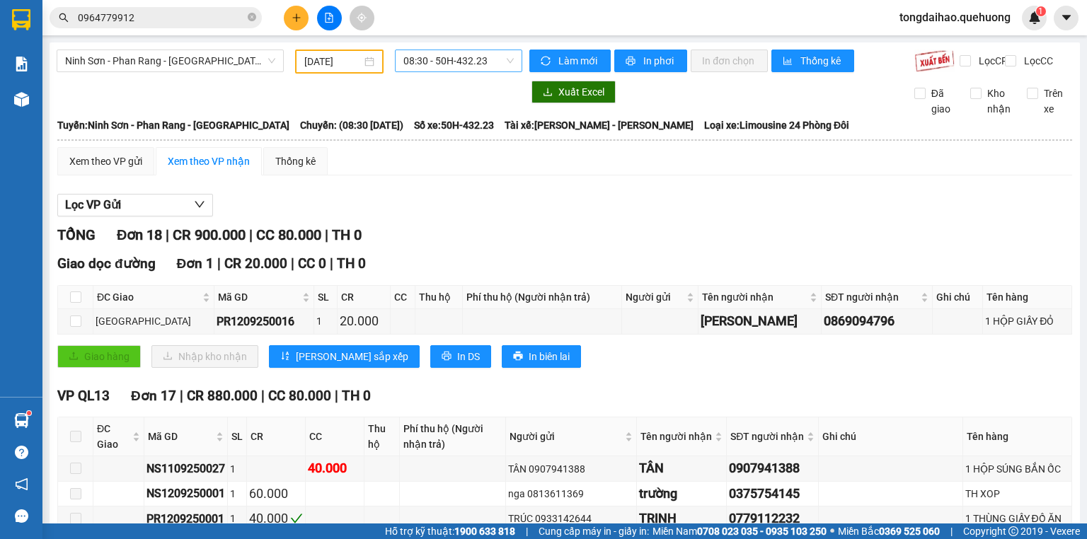
click at [437, 62] on span "08:30 - 50H-432.23" at bounding box center [458, 60] width 111 height 21
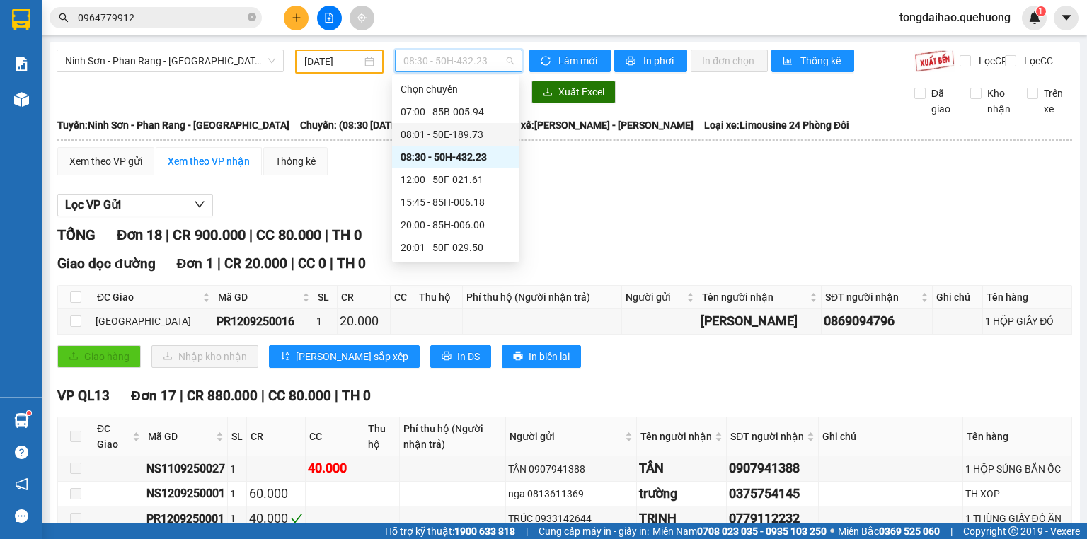
click at [425, 134] on div "08:01 - 50E-189.73" at bounding box center [455, 135] width 110 height 16
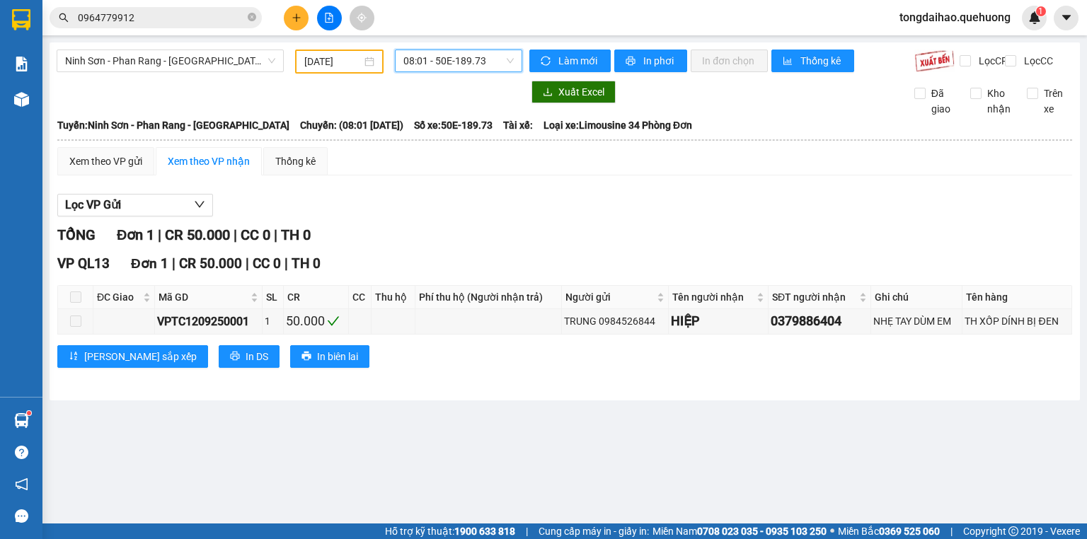
click at [444, 62] on span "08:01 - 50E-189.73" at bounding box center [458, 60] width 111 height 21
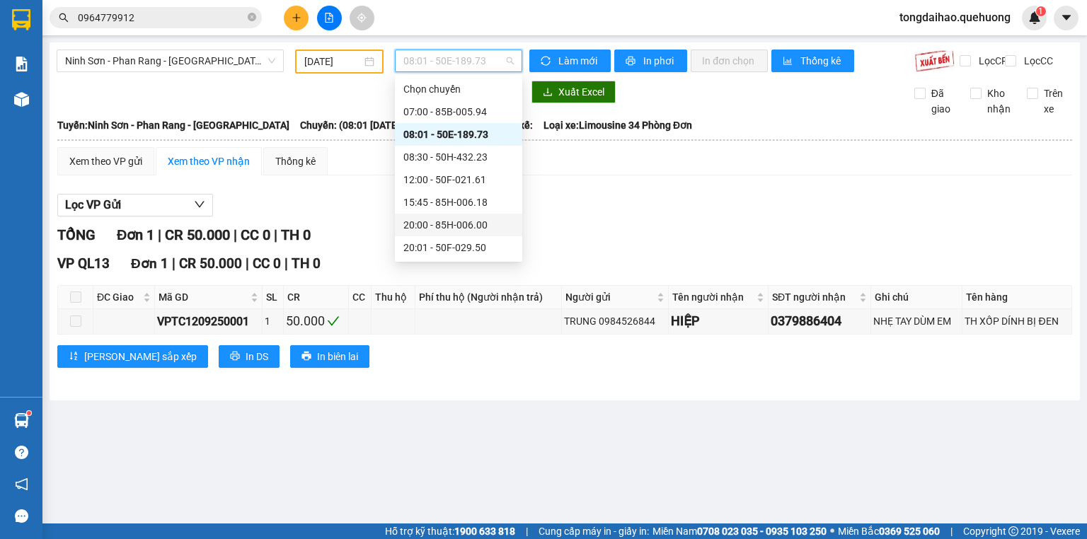
click at [447, 229] on div "20:00 - 85H-006.00" at bounding box center [458, 225] width 110 height 16
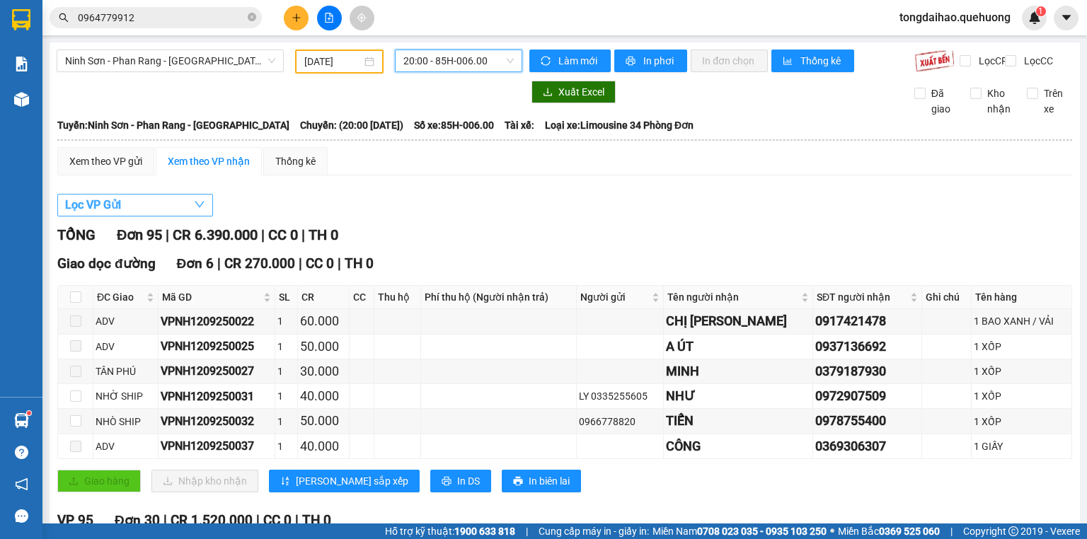
click at [134, 212] on button "Lọc VP Gửi" at bounding box center [135, 205] width 156 height 23
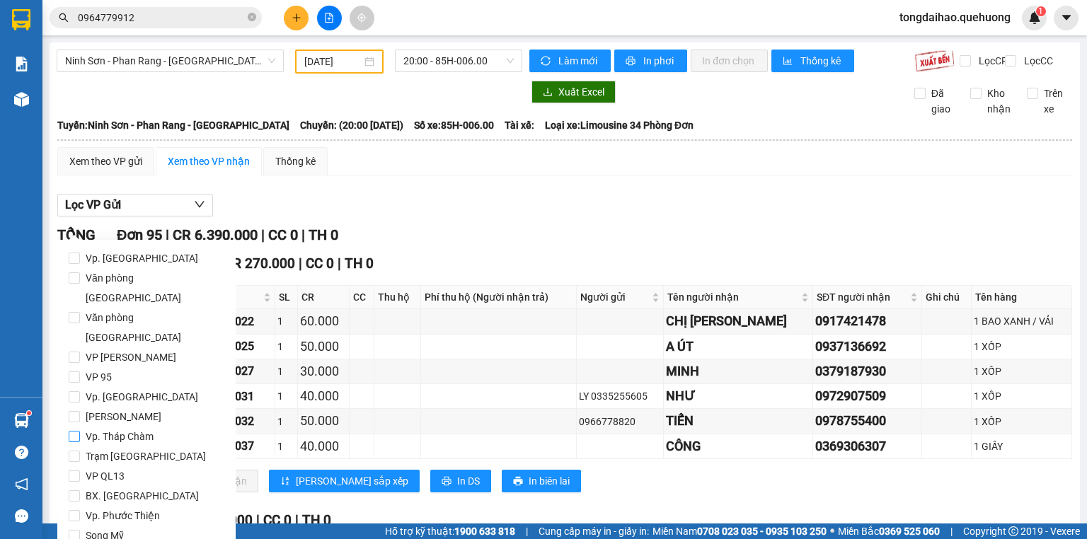
click at [79, 431] on input "Vp. Tháp Chàm" at bounding box center [74, 436] width 11 height 11
checkbox input "true"
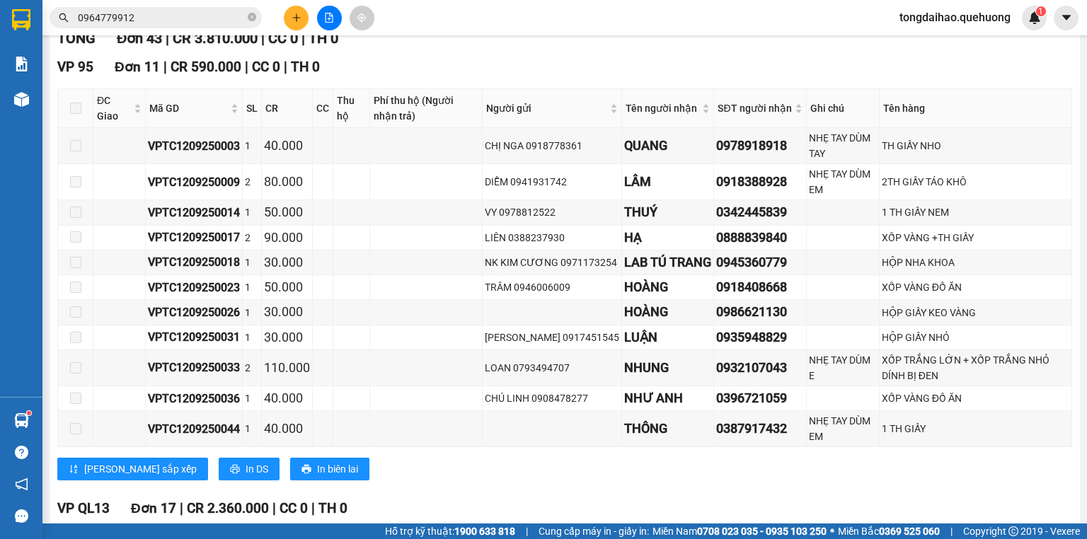
scroll to position [283, 0]
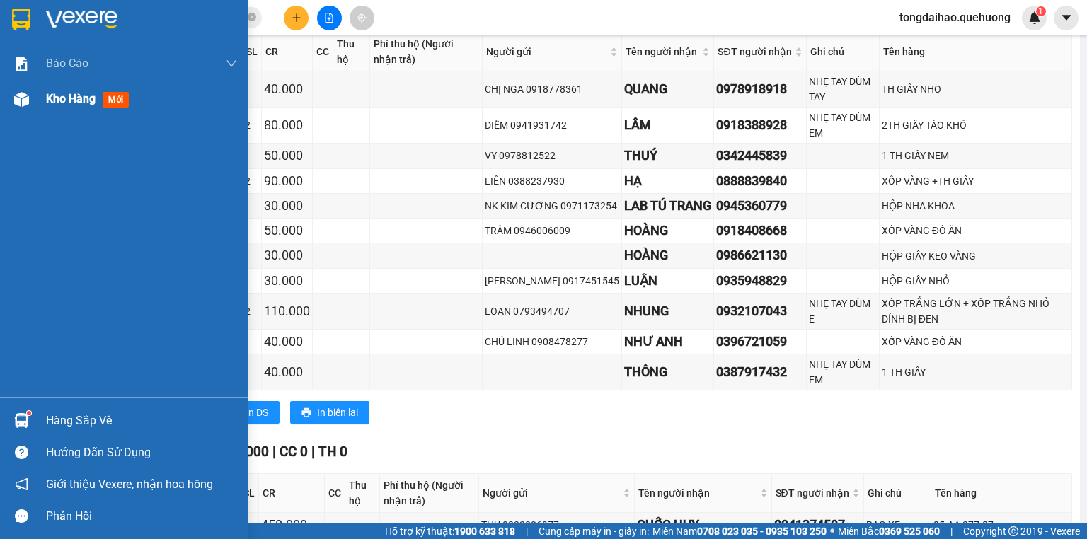
click at [68, 104] on span "Kho hàng" at bounding box center [71, 98] width 50 height 13
